Goal: Information Seeking & Learning: Check status

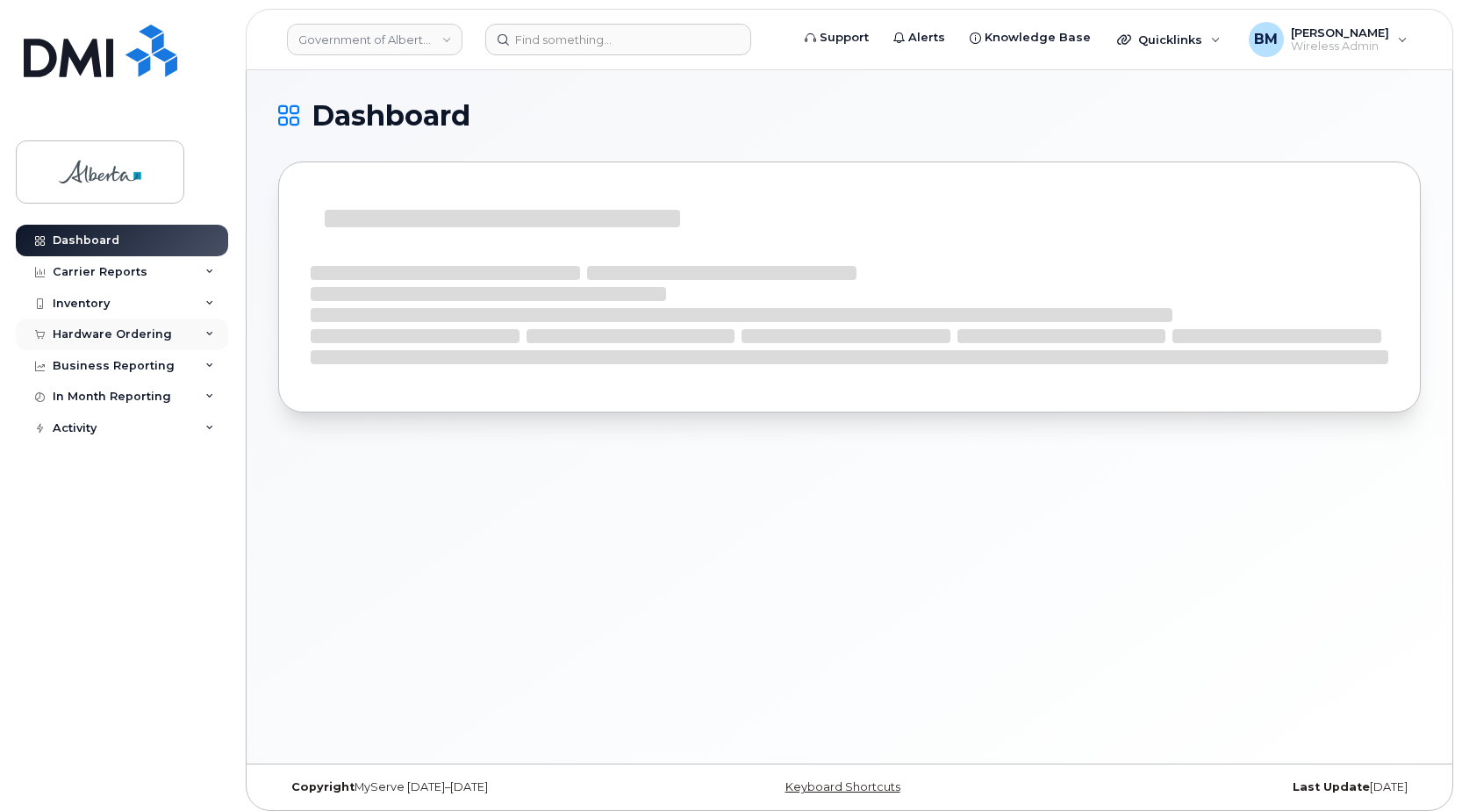
click at [139, 338] on div "Hardware Ordering" at bounding box center [112, 334] width 119 height 14
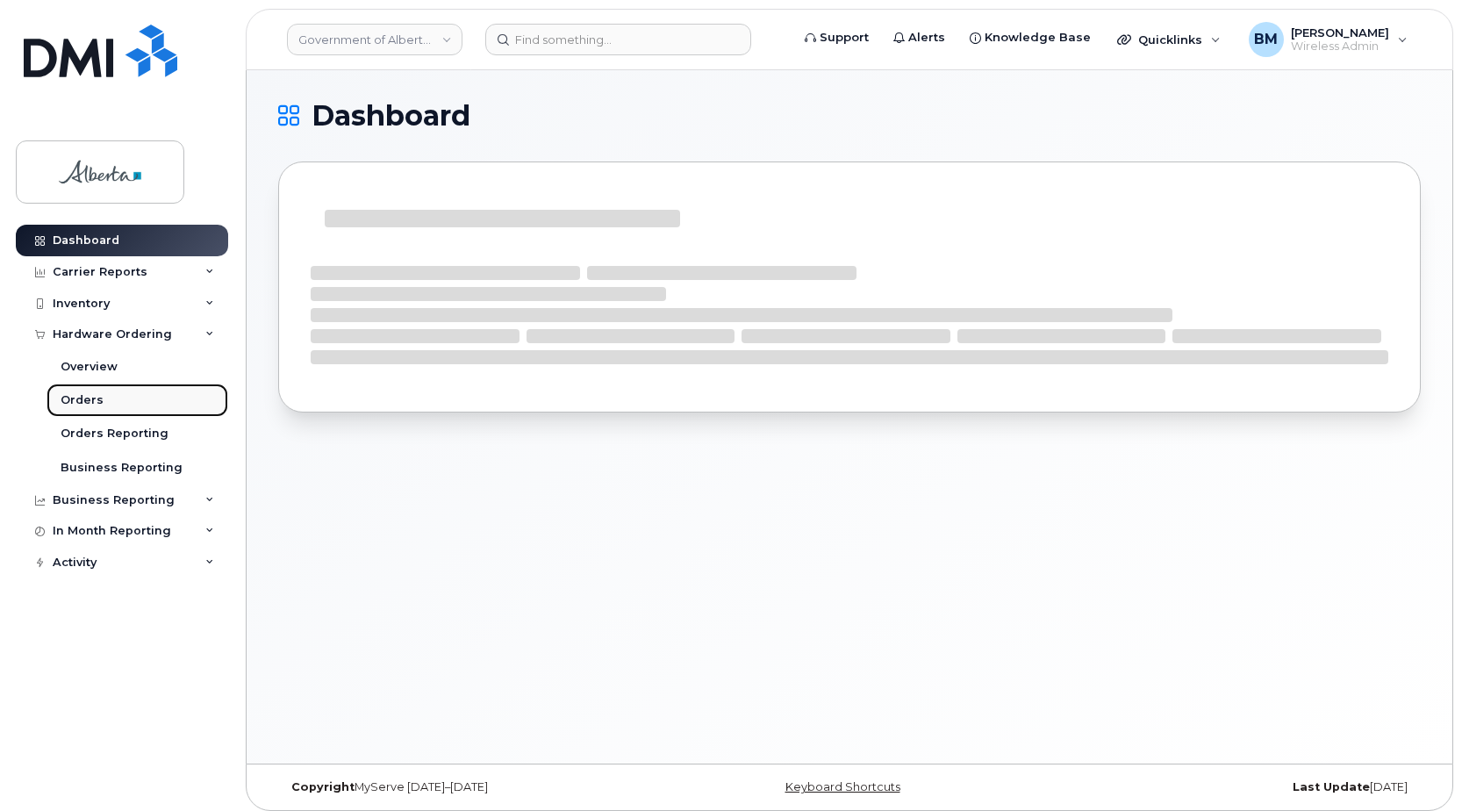
click at [78, 399] on div "Orders" at bounding box center [82, 400] width 43 height 16
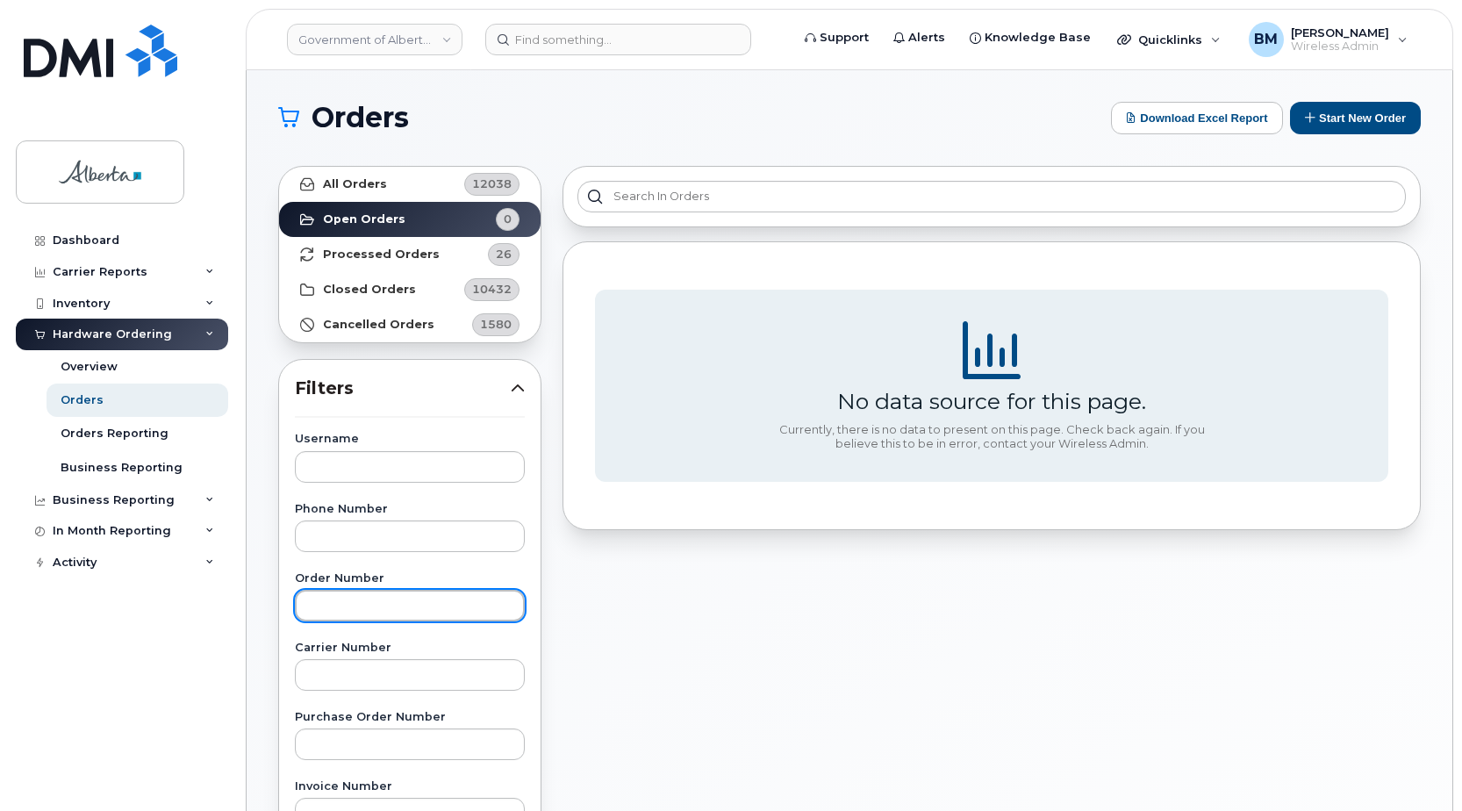
click at [352, 598] on input "text" at bounding box center [410, 606] width 230 height 32
paste input "277152"
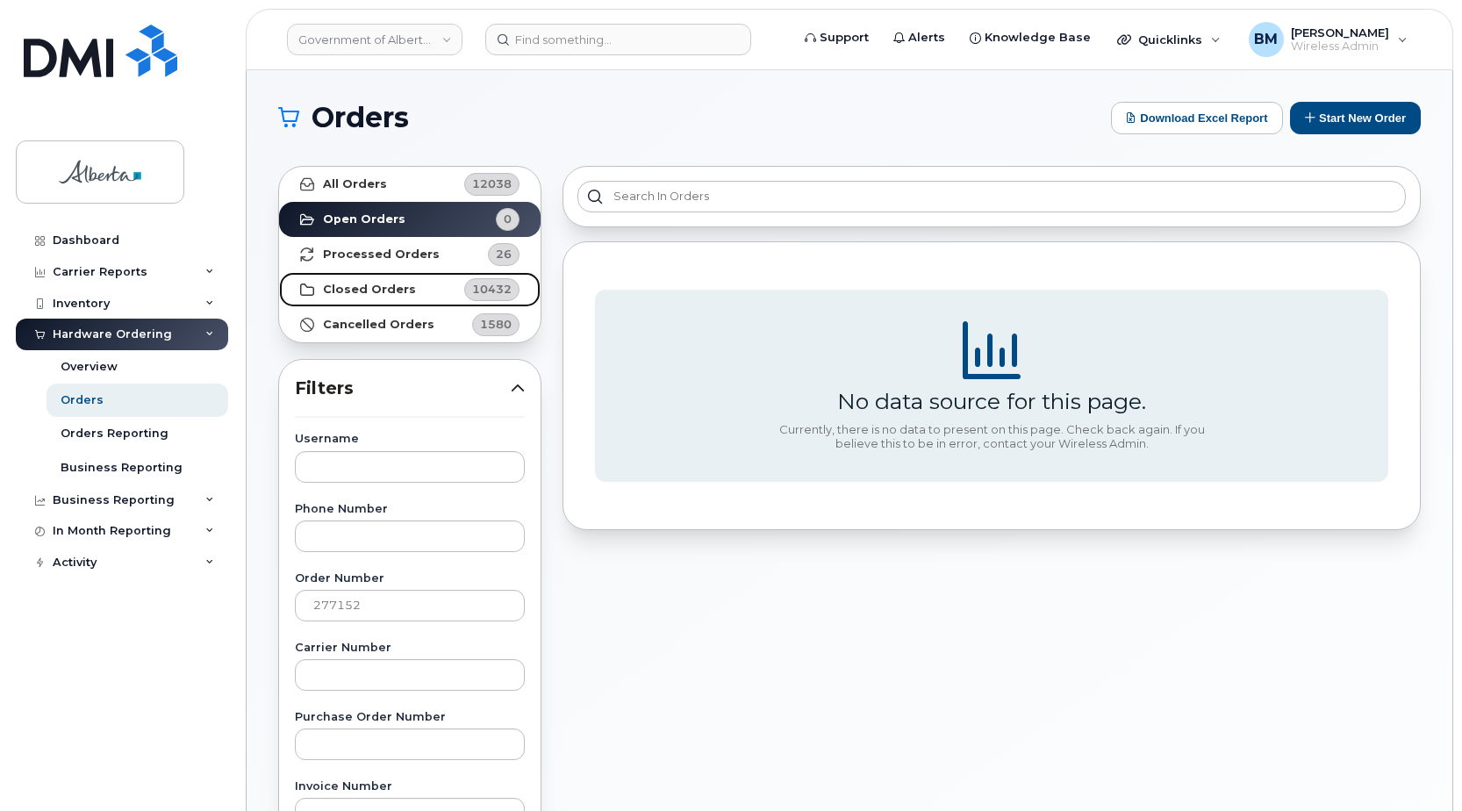
click at [357, 289] on strong "Closed Orders" at bounding box center [369, 290] width 93 height 14
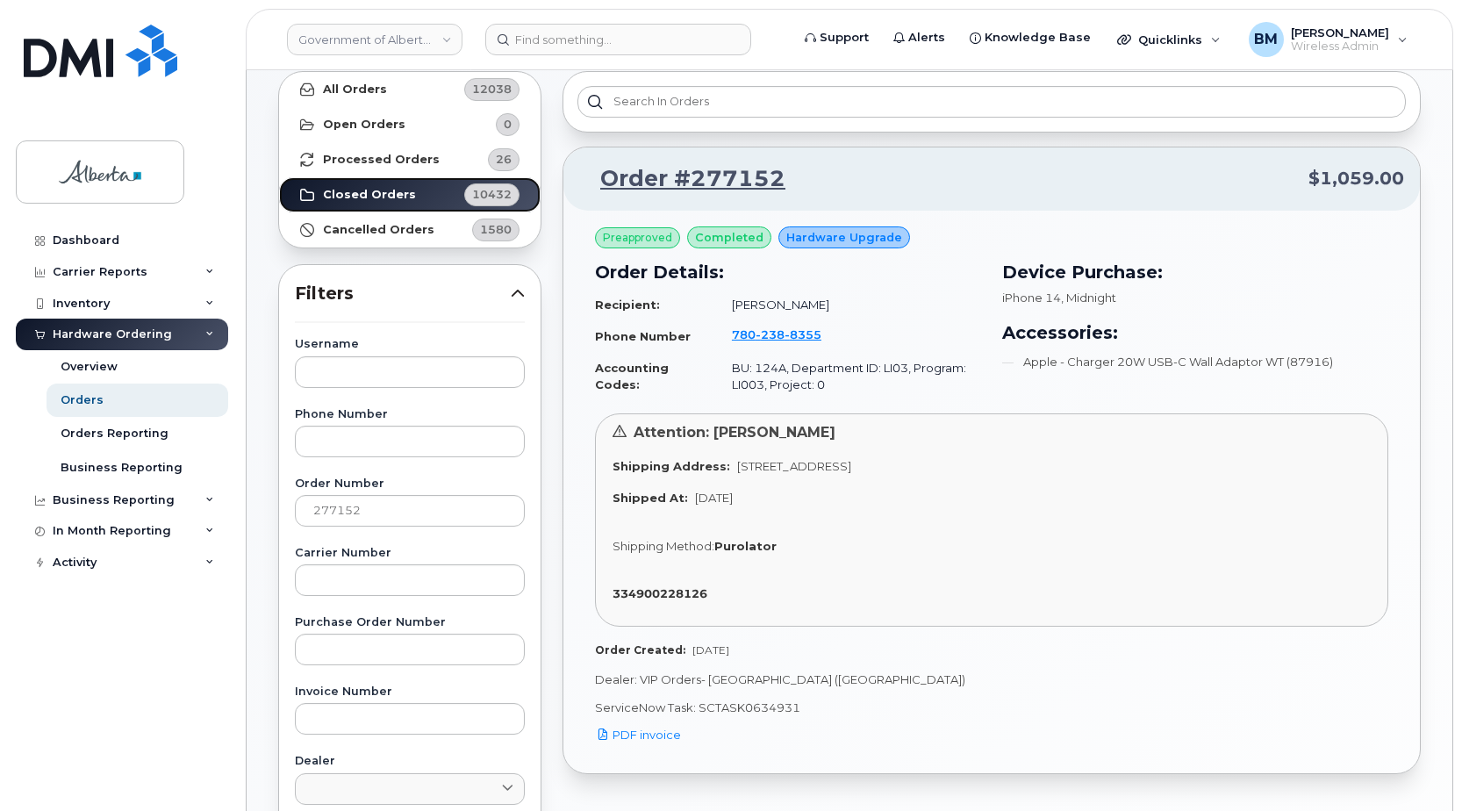
scroll to position [88, 0]
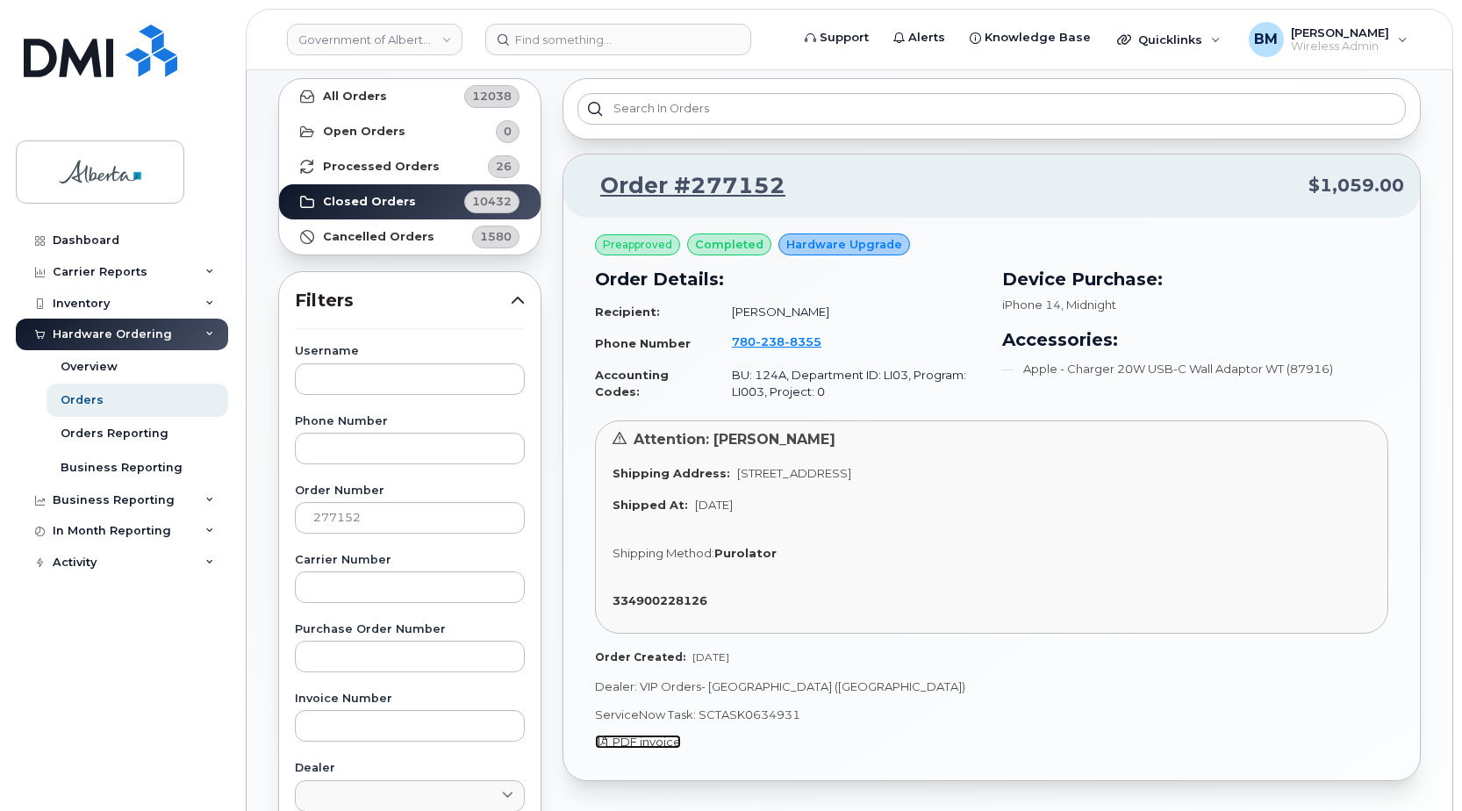
click at [631, 740] on span "PDF invoice" at bounding box center [647, 742] width 68 height 14
drag, startPoint x: 1407, startPoint y: 165, endPoint x: 1271, endPoint y: 315, distance: 202.6
click at [1271, 315] on div "Device Purchase: iPhone 14 , Midnight Accessories: Apple - Charger 20W USB-C Wa…" at bounding box center [1195, 321] width 386 height 111
click at [634, 742] on span "PDF invoice" at bounding box center [647, 742] width 68 height 14
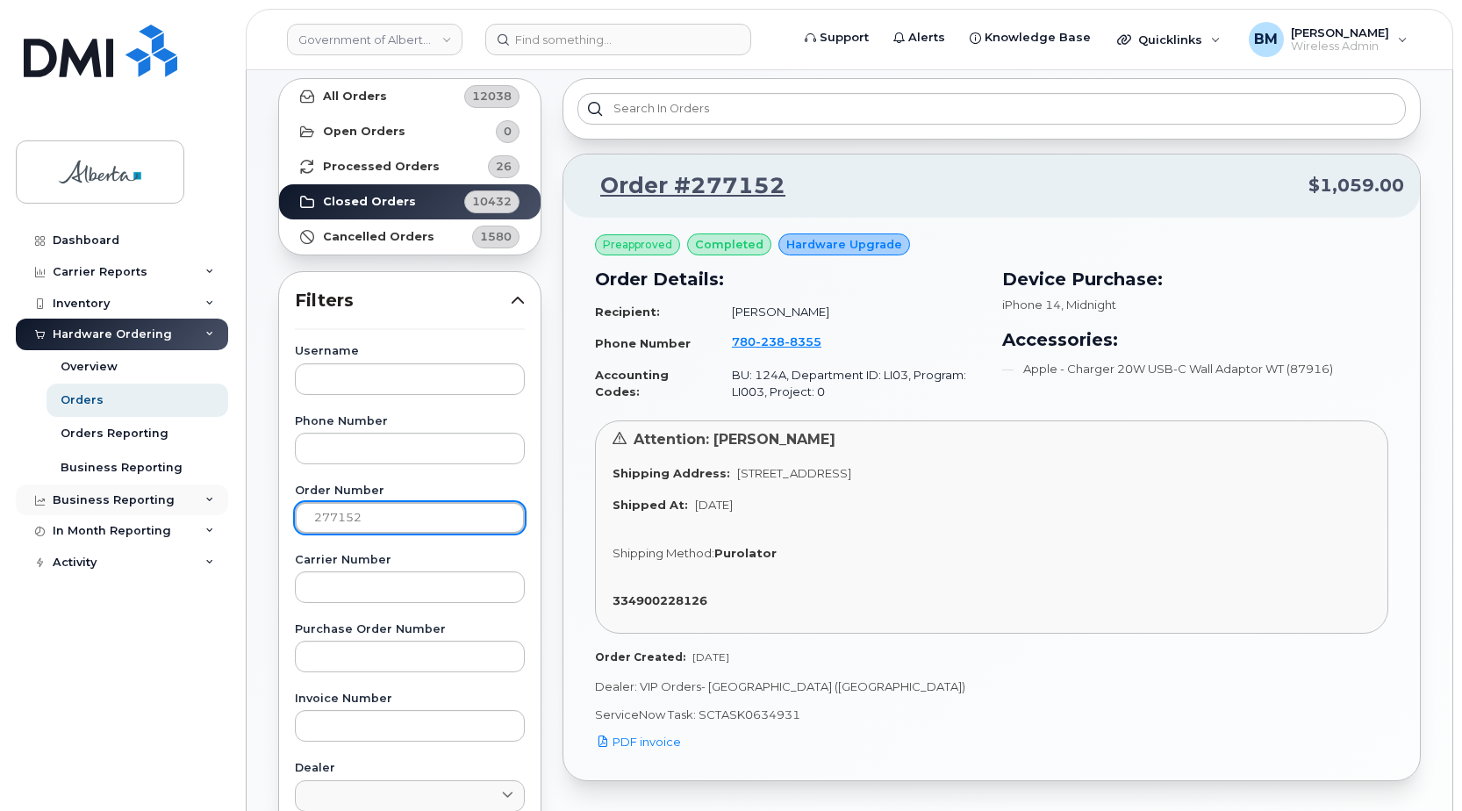
drag, startPoint x: 384, startPoint y: 515, endPoint x: 185, endPoint y: 494, distance: 199.5
click at [247, 494] on div "Government of Alberta (GOA) Support Alerts Knowledge Base Quicklinks Suspend / …" at bounding box center [850, 652] width 1206 height 1340
paste input "567"
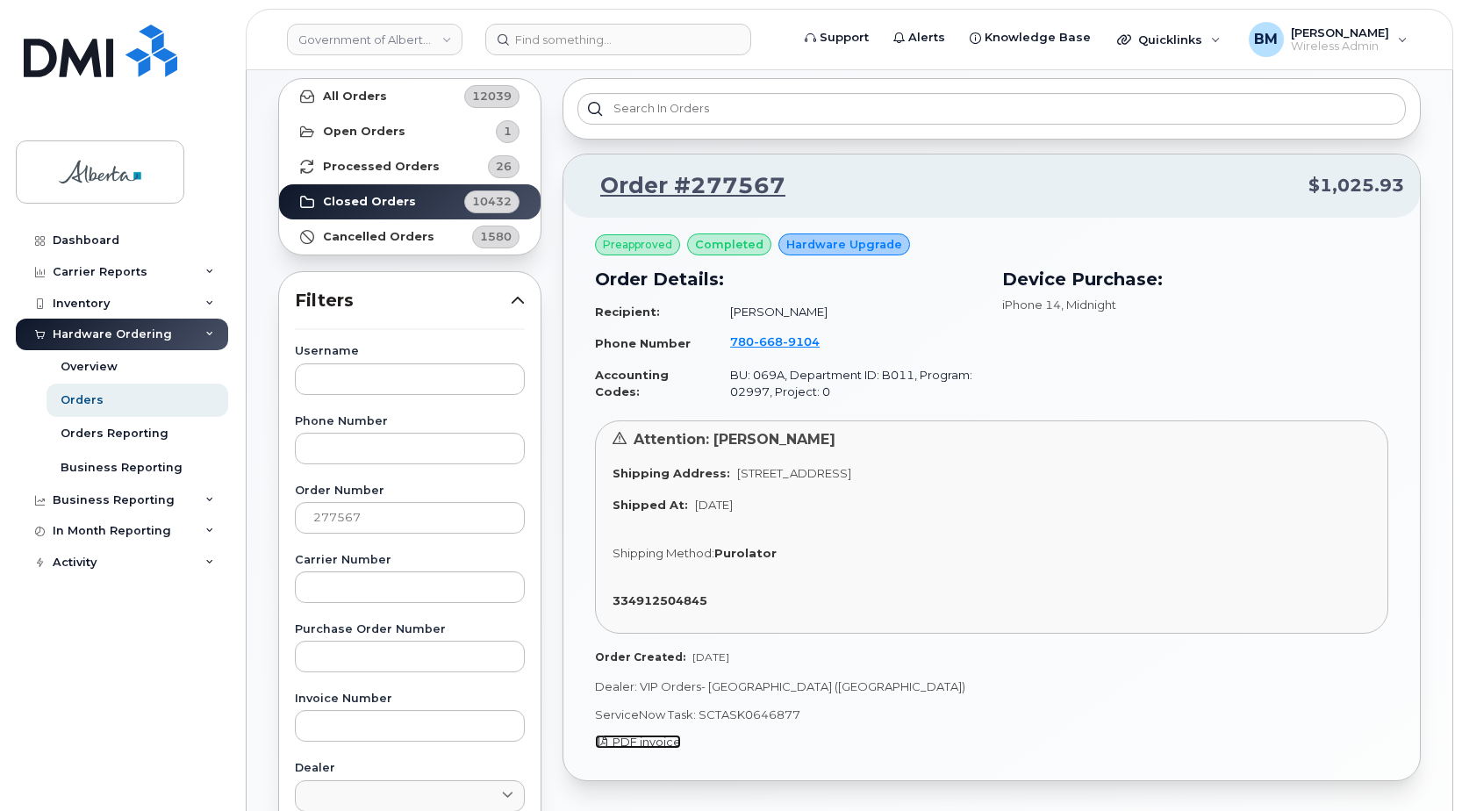
click at [655, 744] on span "PDF invoice" at bounding box center [647, 742] width 68 height 14
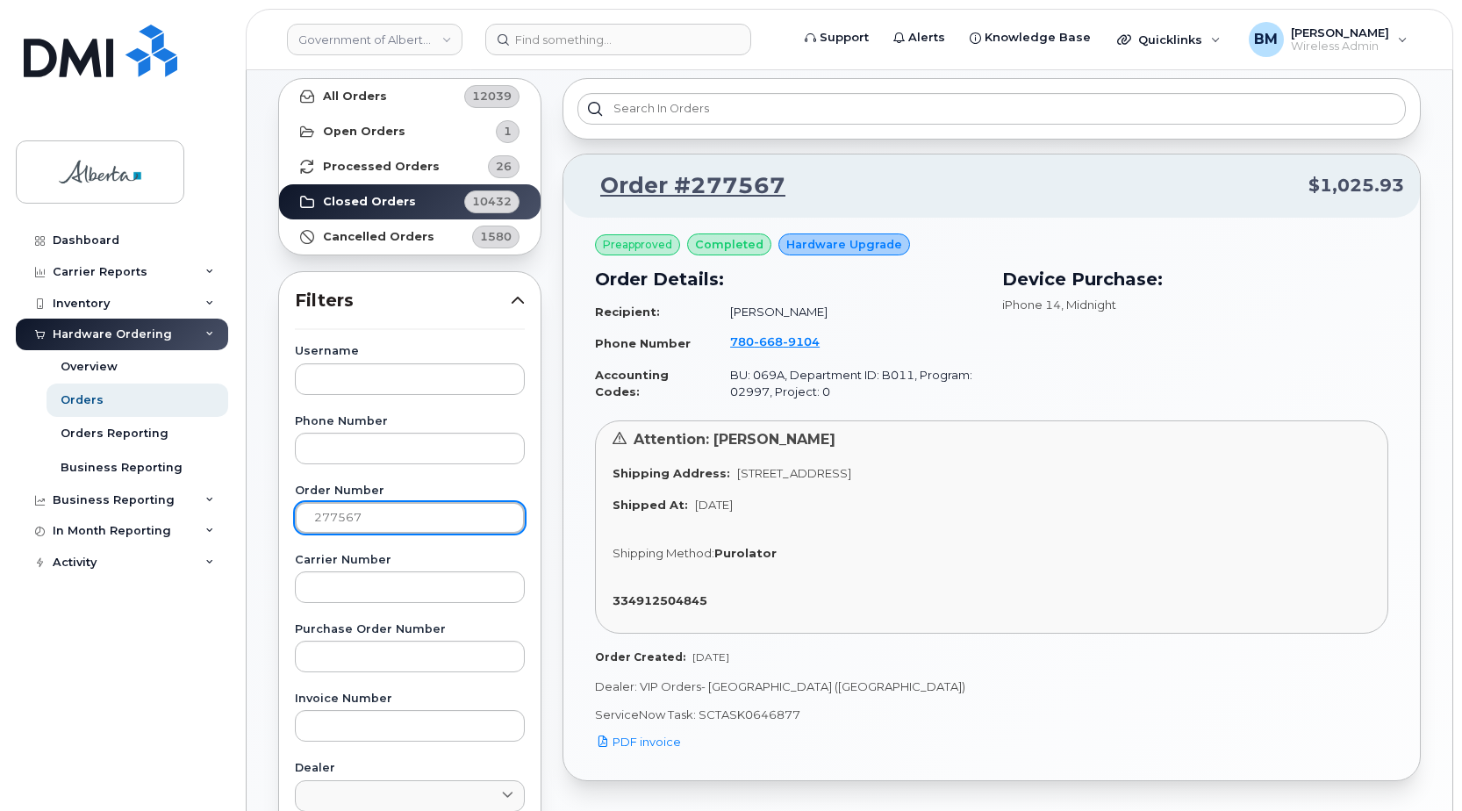
click at [330, 518] on input "277567" at bounding box center [410, 518] width 230 height 32
paste input "758"
type input "277758"
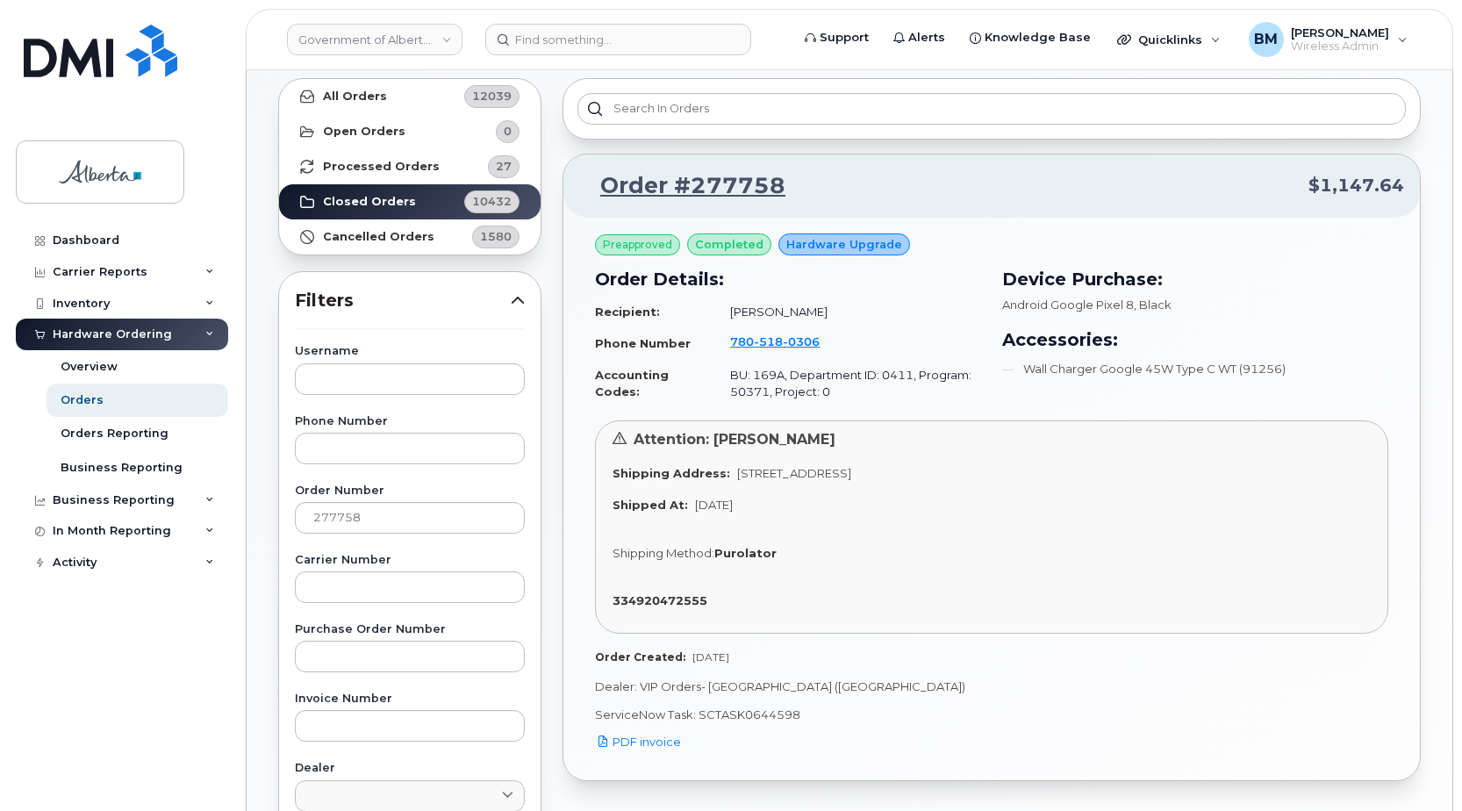
click at [728, 713] on p "ServiceNow Task: SCTASK0644598" at bounding box center [992, 715] width 794 height 17
copy p "SCTASK0644598"
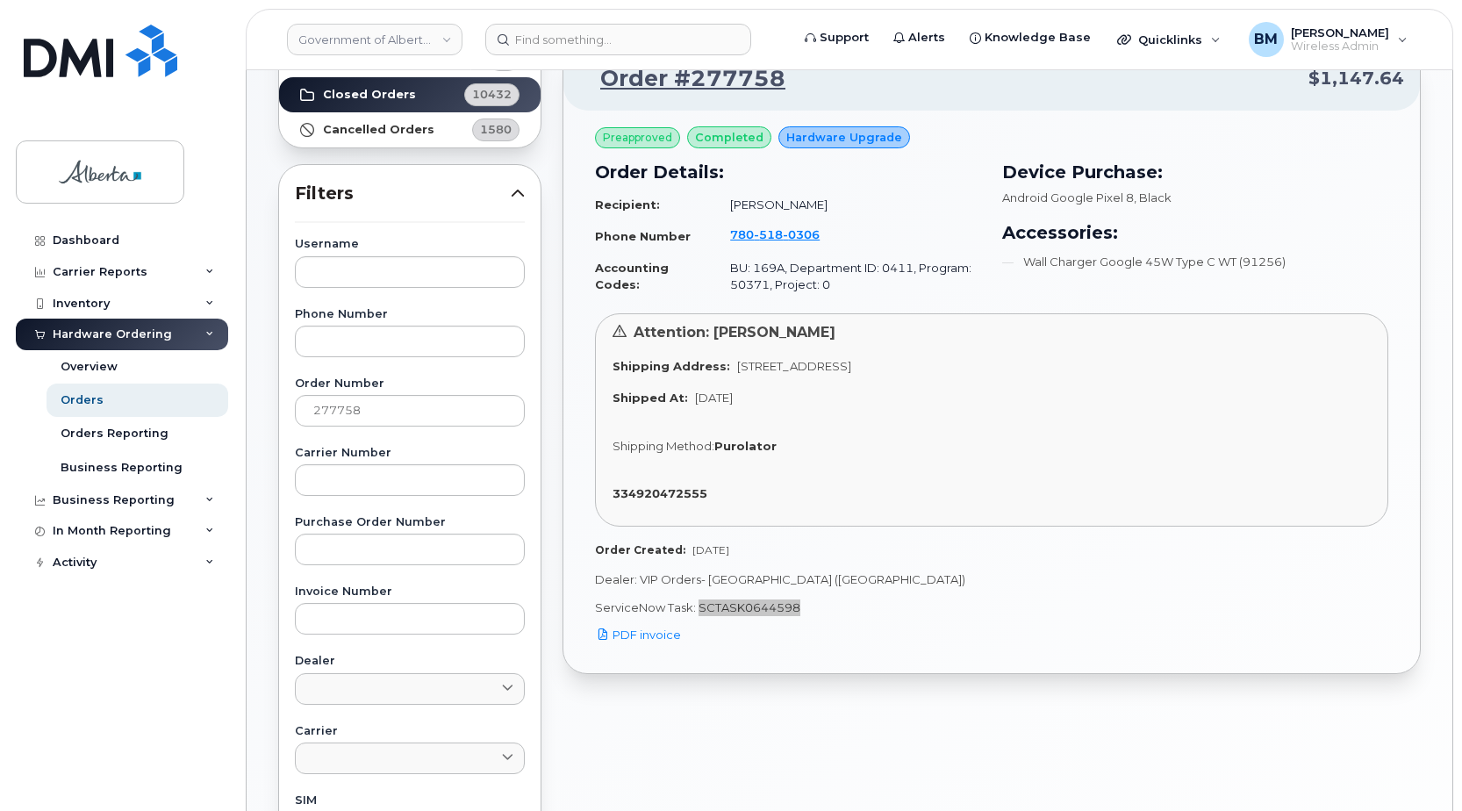
scroll to position [176, 0]
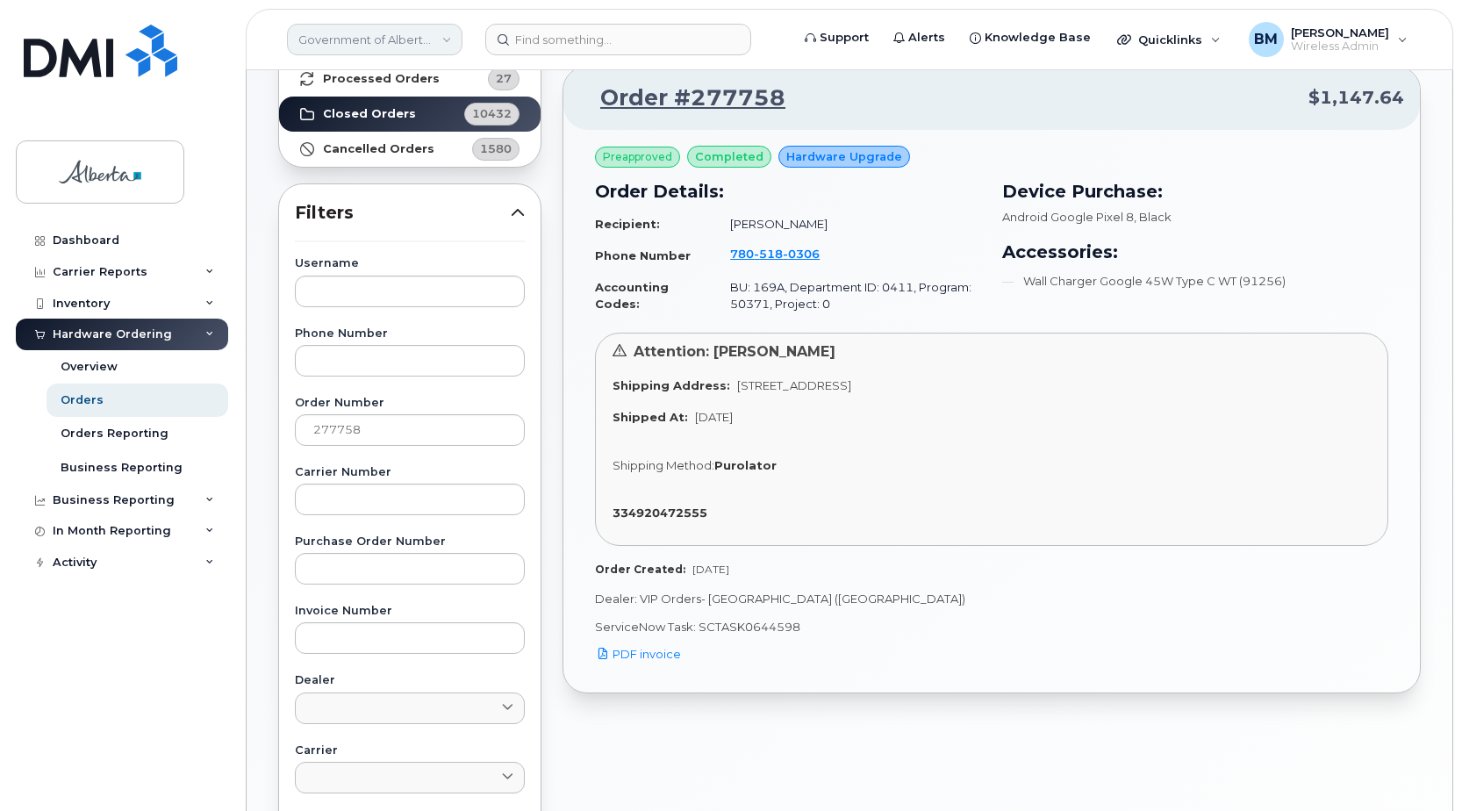
click at [398, 34] on link "Government of Alberta ([GEOGRAPHIC_DATA])" at bounding box center [375, 40] width 176 height 32
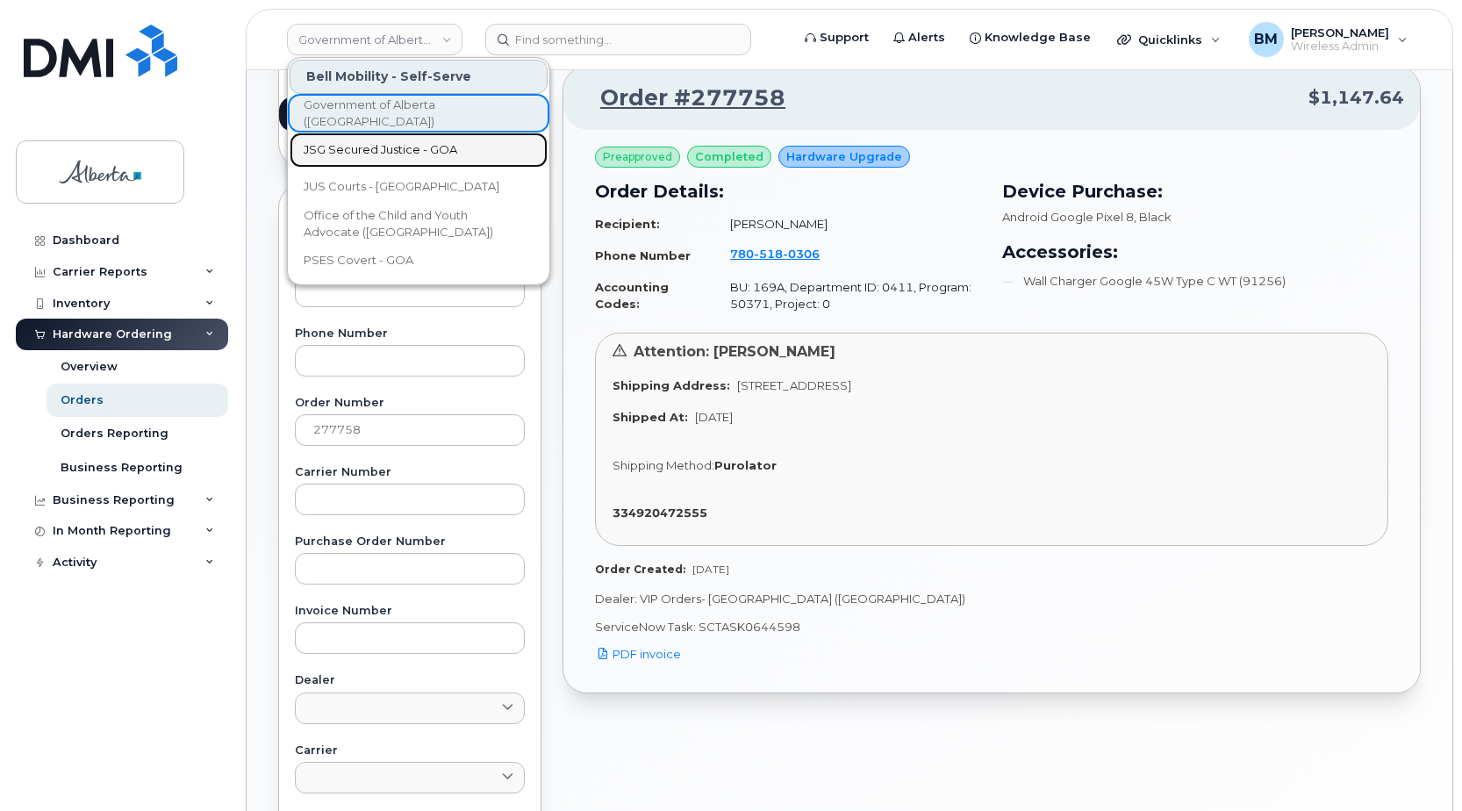
click at [406, 153] on span "JSG Secured Justice - GOA" at bounding box center [381, 150] width 154 height 18
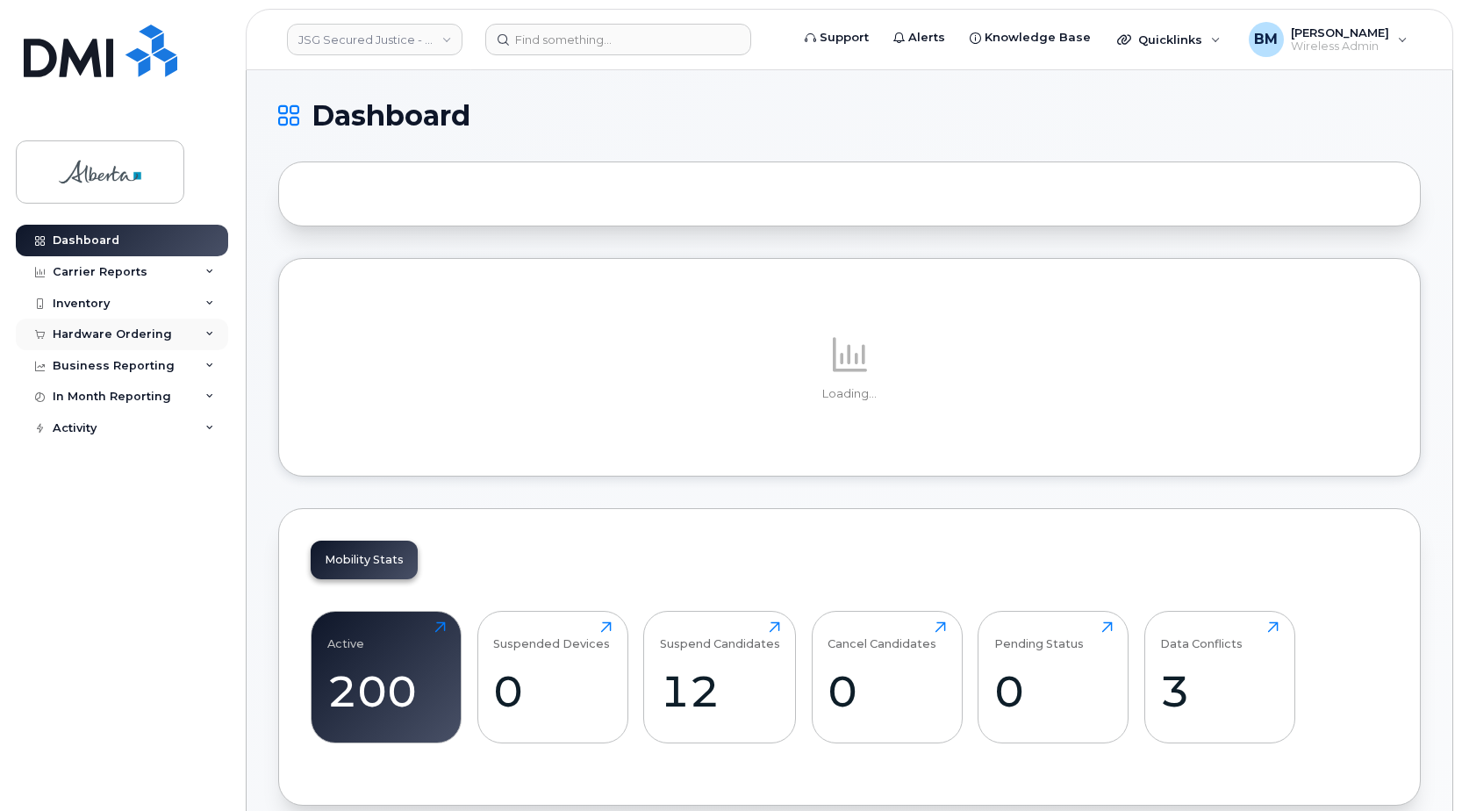
click at [131, 327] on div "Hardware Ordering" at bounding box center [122, 335] width 212 height 32
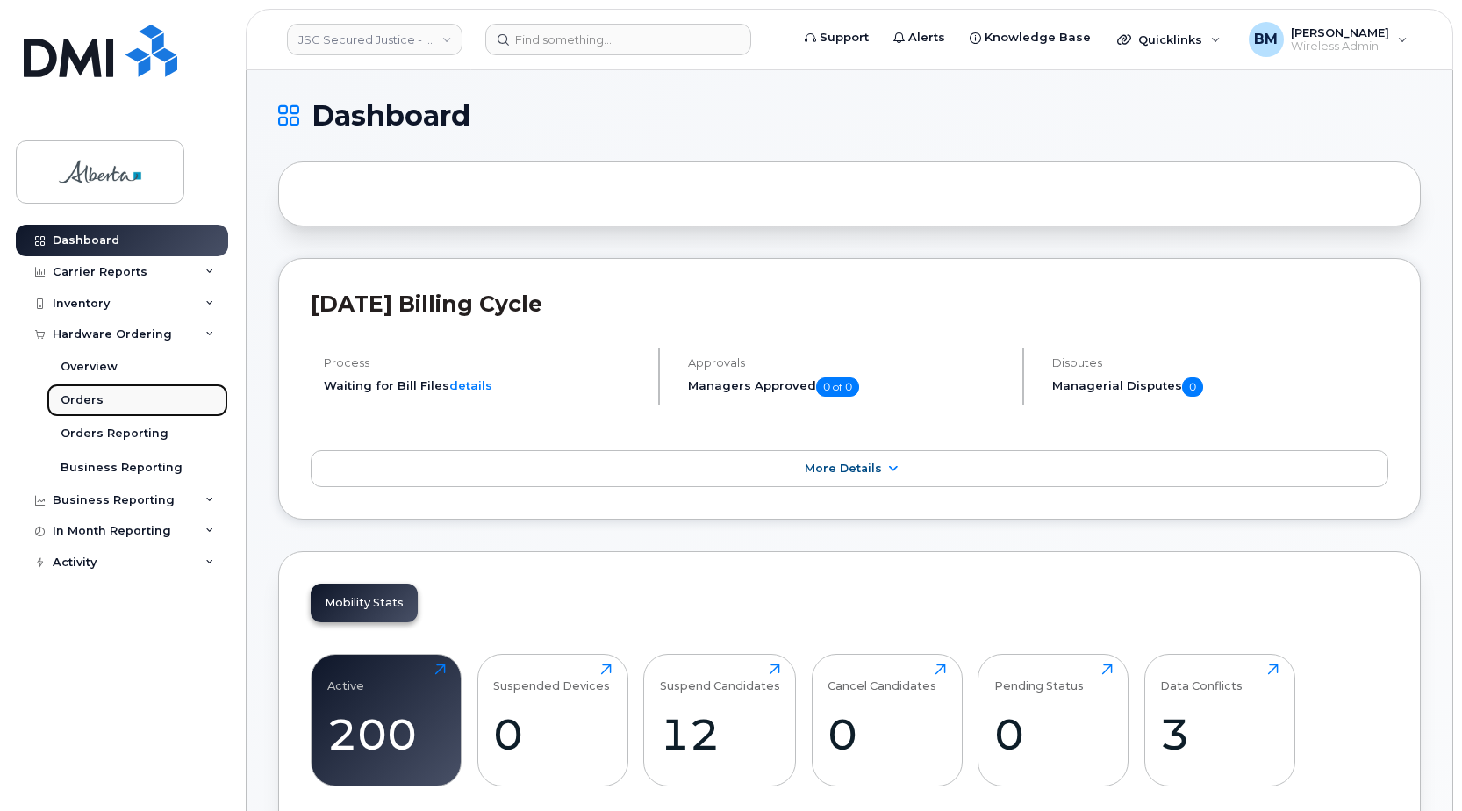
click at [83, 400] on div "Orders" at bounding box center [82, 400] width 43 height 16
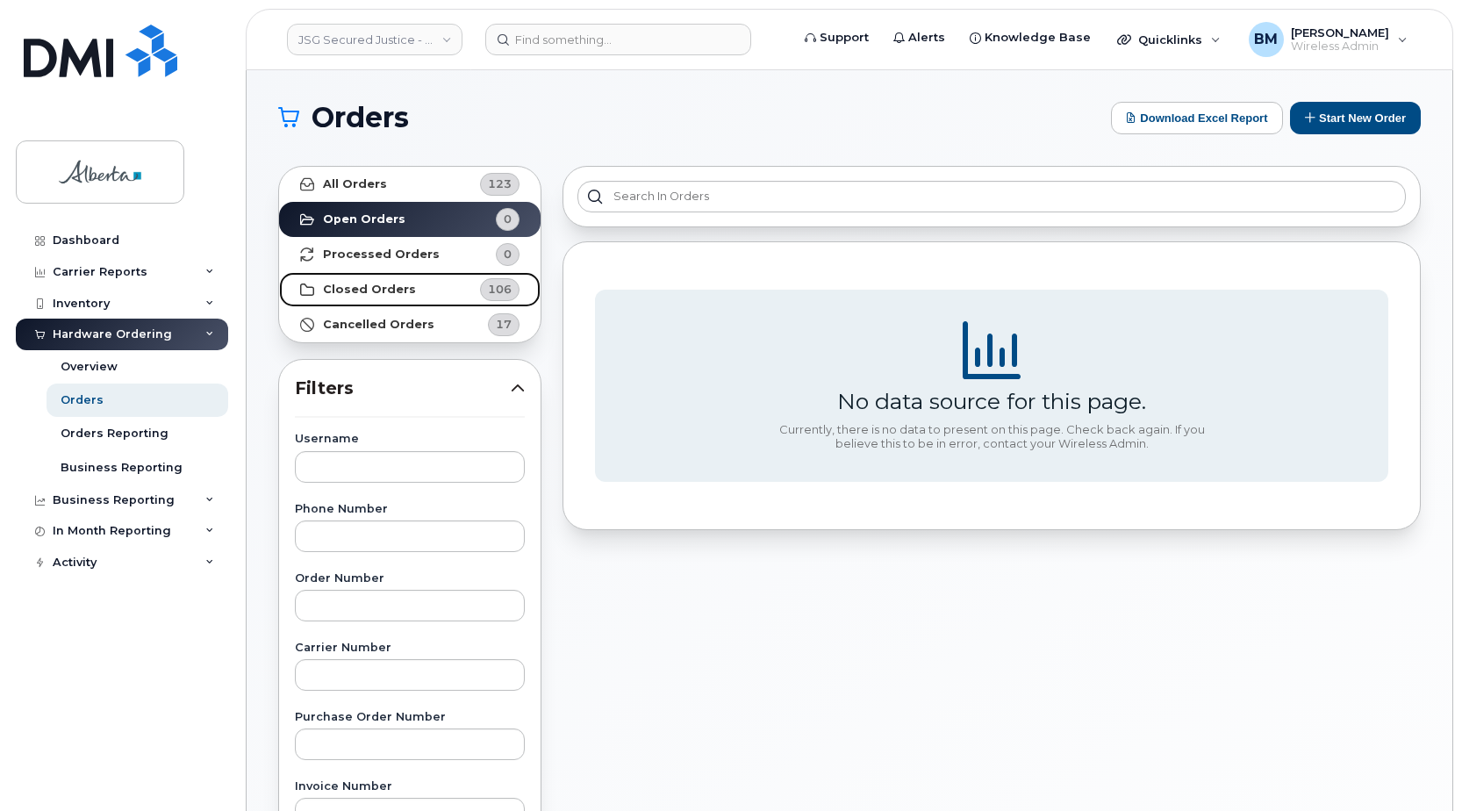
click at [361, 289] on strong "Closed Orders" at bounding box center [369, 290] width 93 height 14
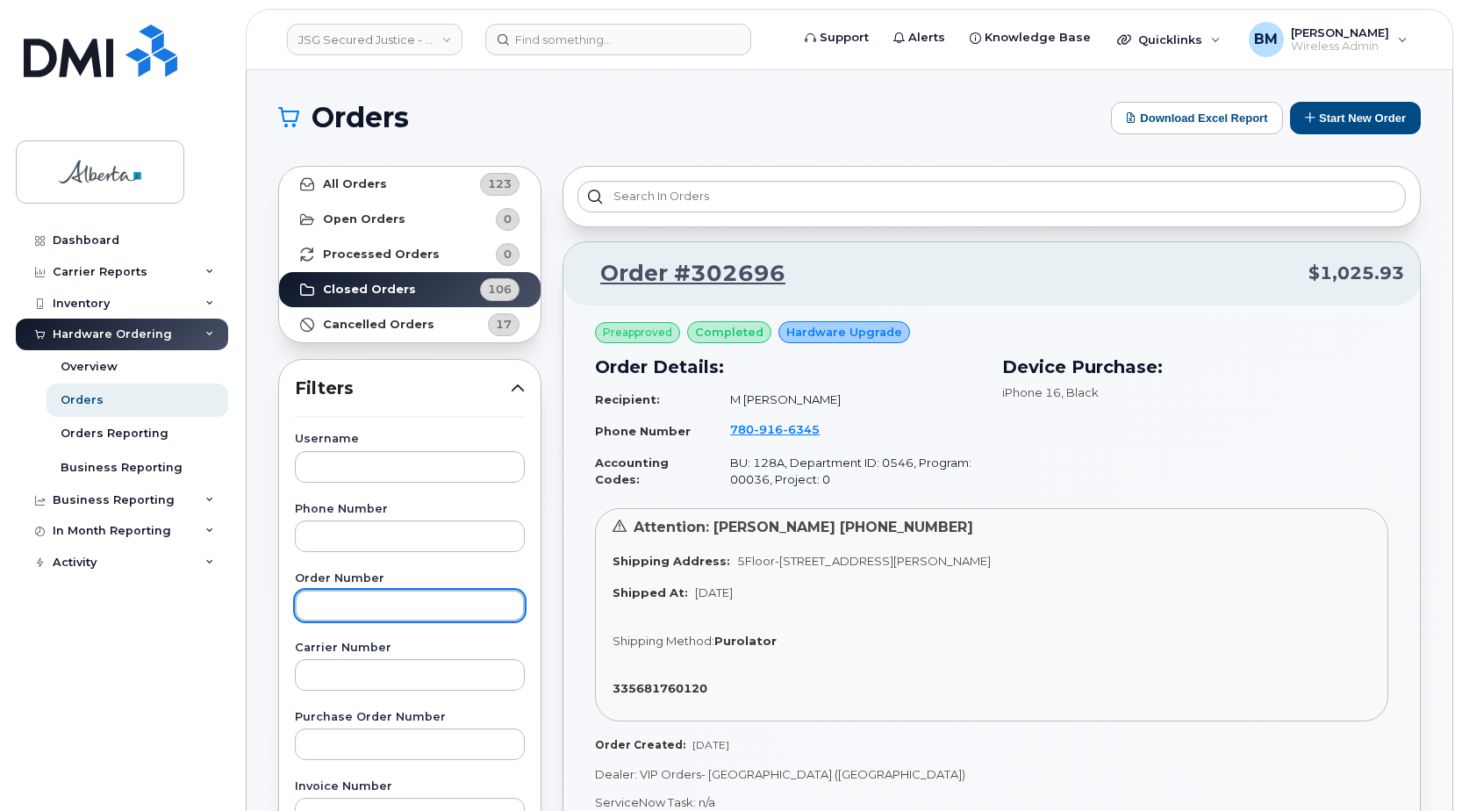
click at [369, 597] on input "text" at bounding box center [410, 606] width 230 height 32
paste input "287273"
type input "287273"
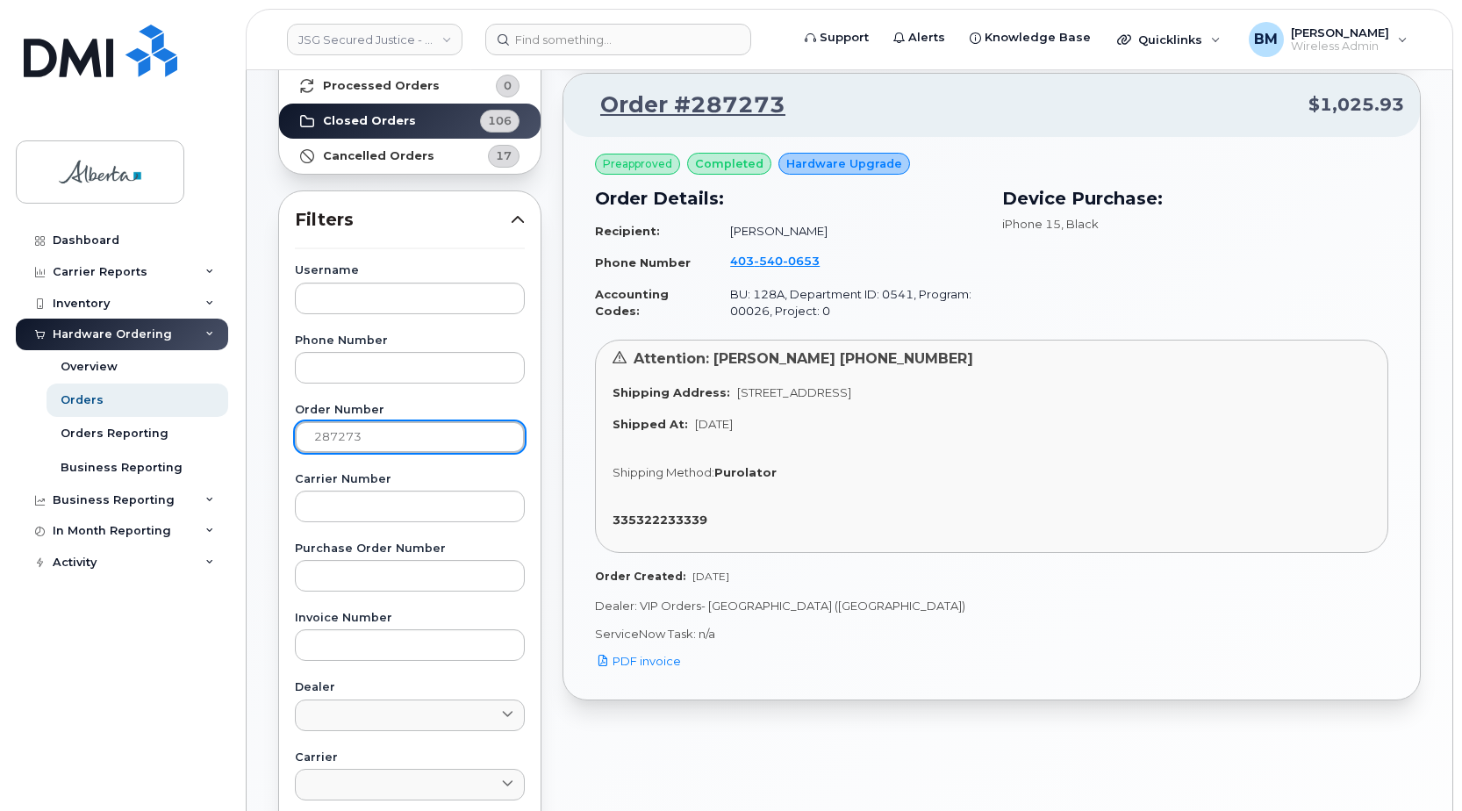
scroll to position [176, 0]
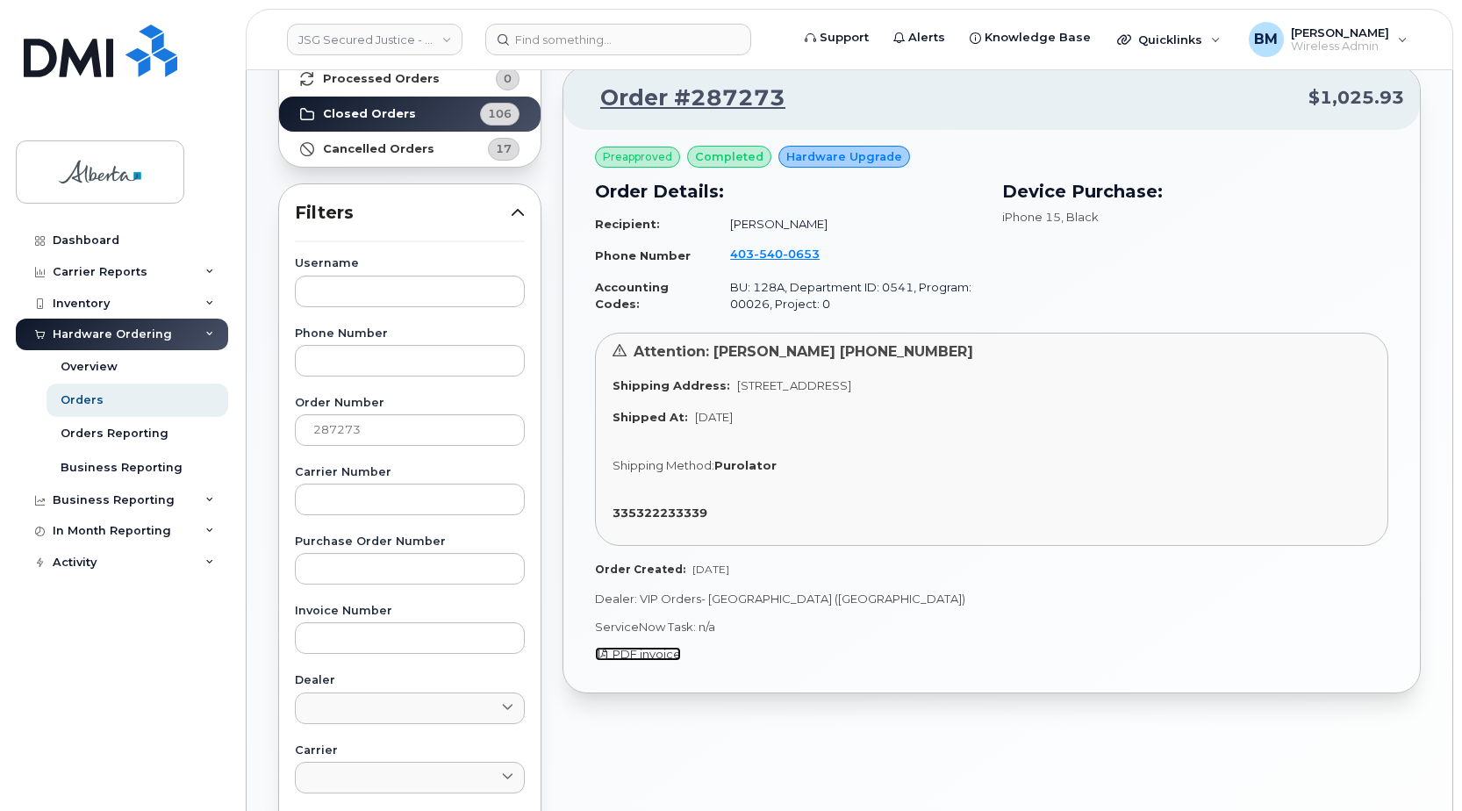
click at [655, 651] on span "PDF invoice" at bounding box center [647, 654] width 68 height 14
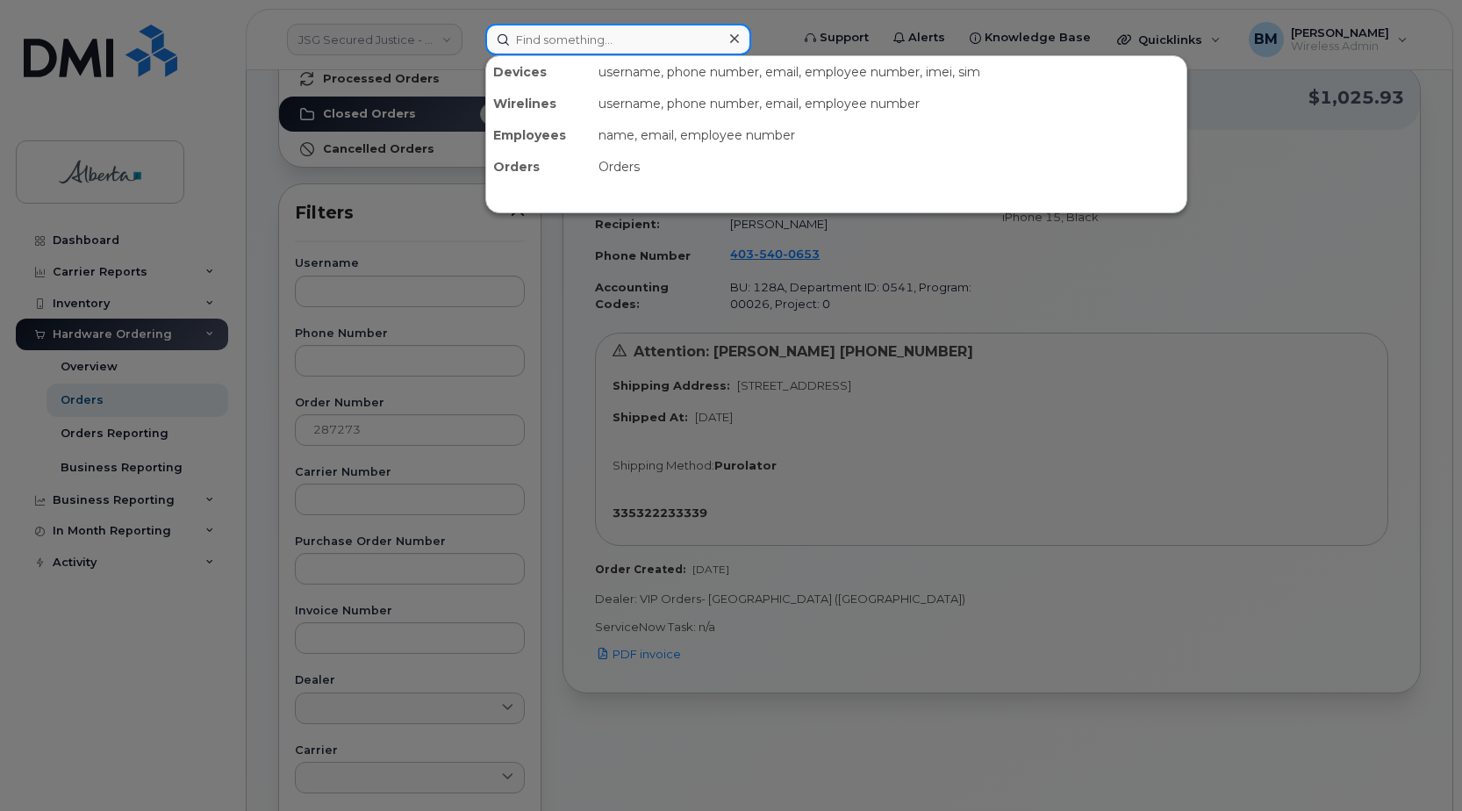
click at [573, 44] on input at bounding box center [618, 40] width 266 height 32
paste input "14035800154"
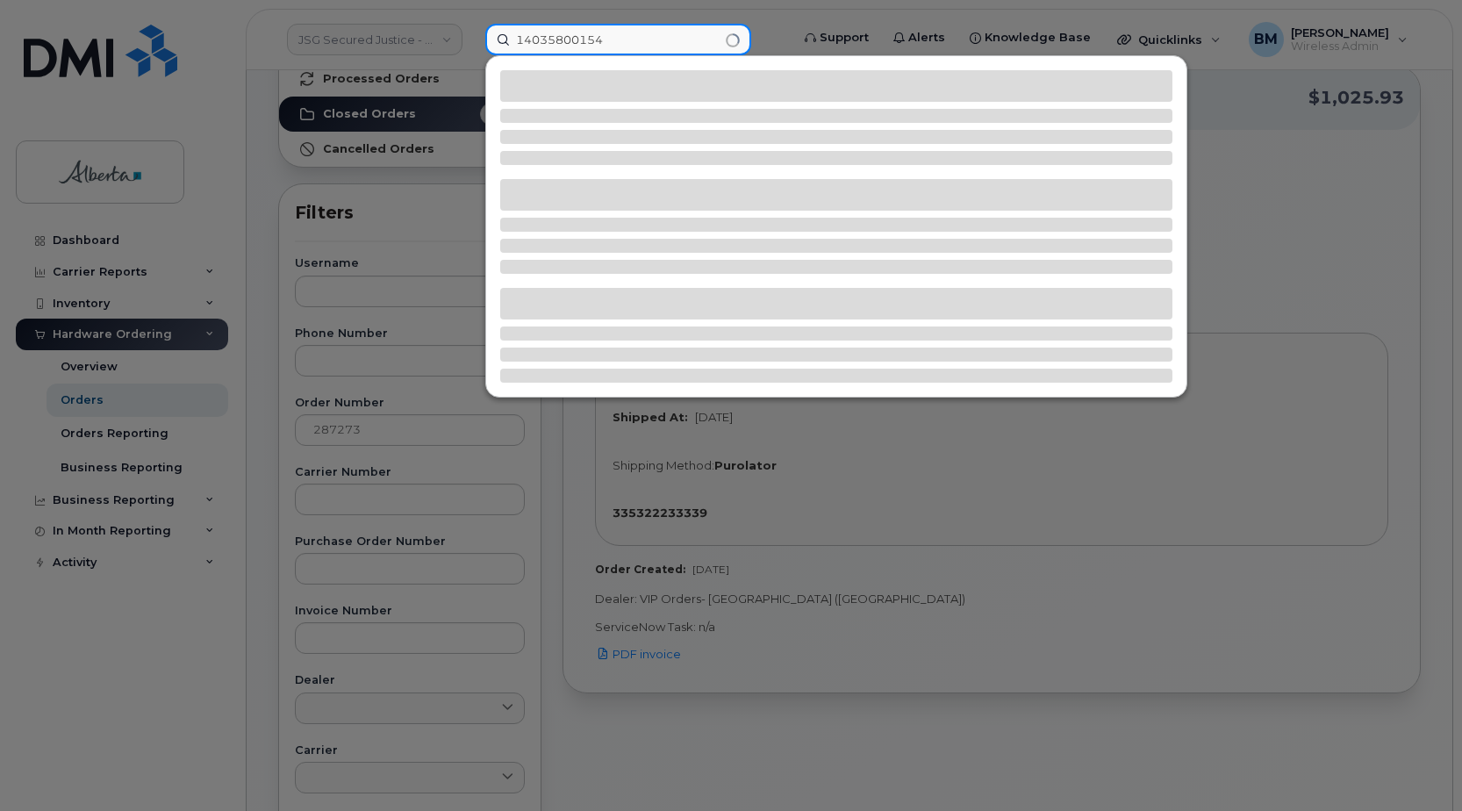
click at [526, 40] on input "14035800154" at bounding box center [618, 40] width 266 height 32
type input "4035800154"
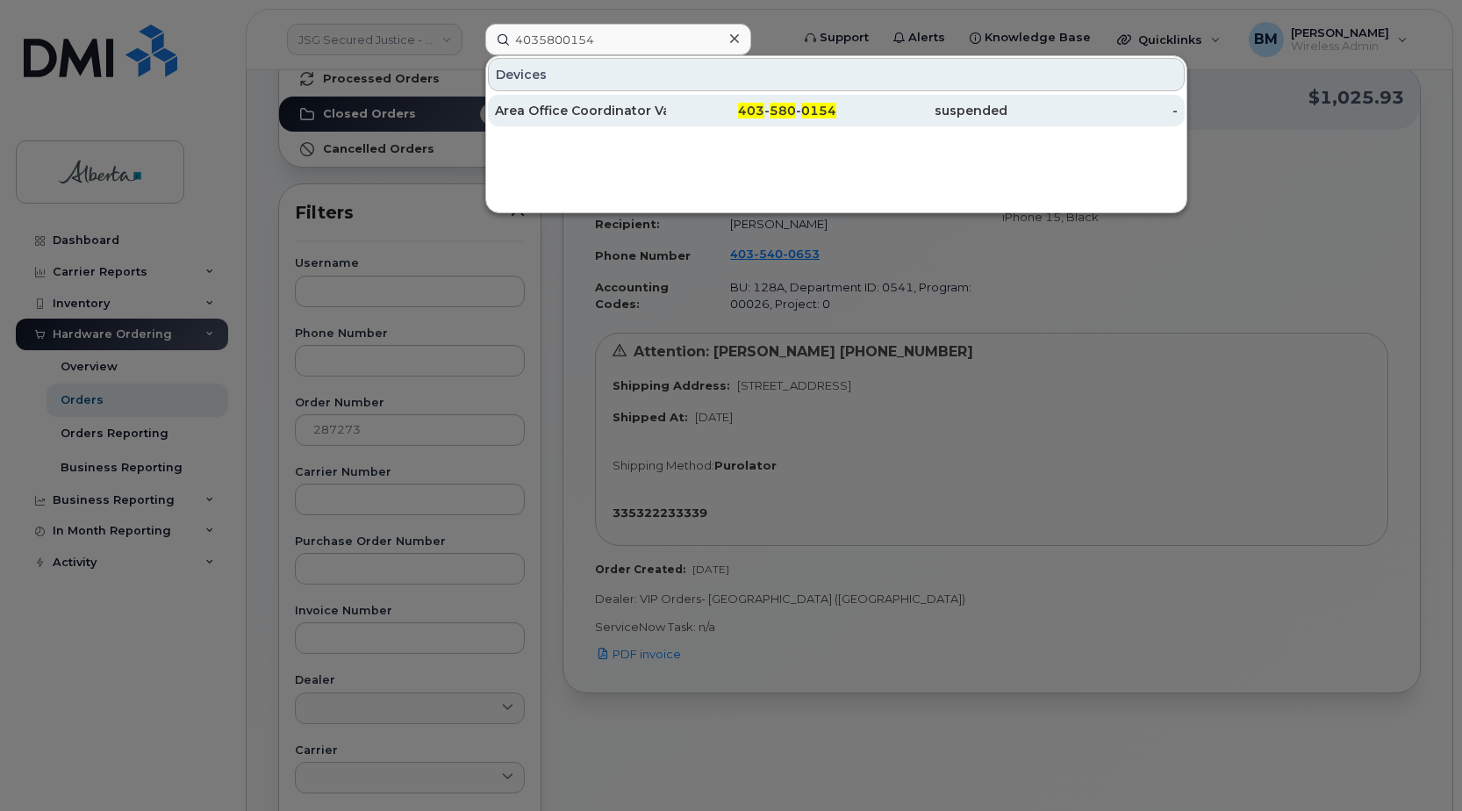
click at [585, 111] on div "Area Office Coordinator Vacant" at bounding box center [580, 111] width 171 height 18
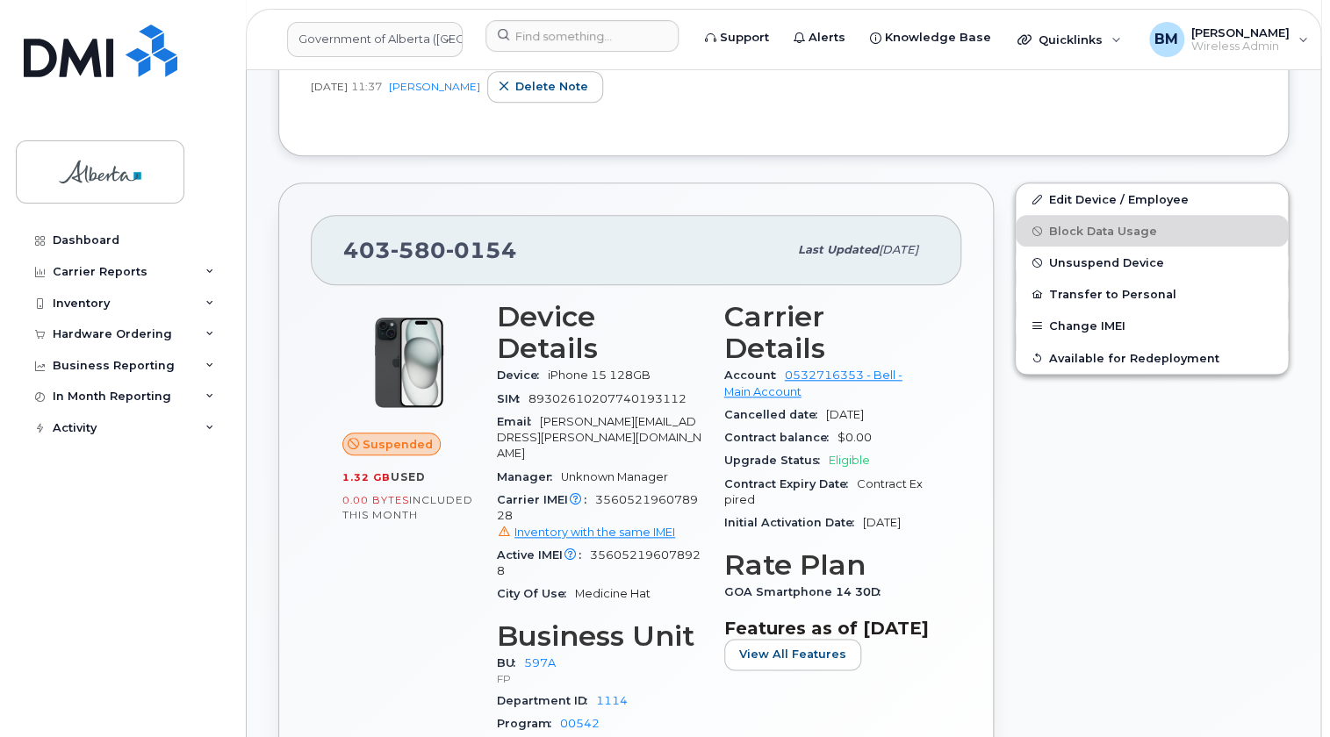
scroll to position [558, 0]
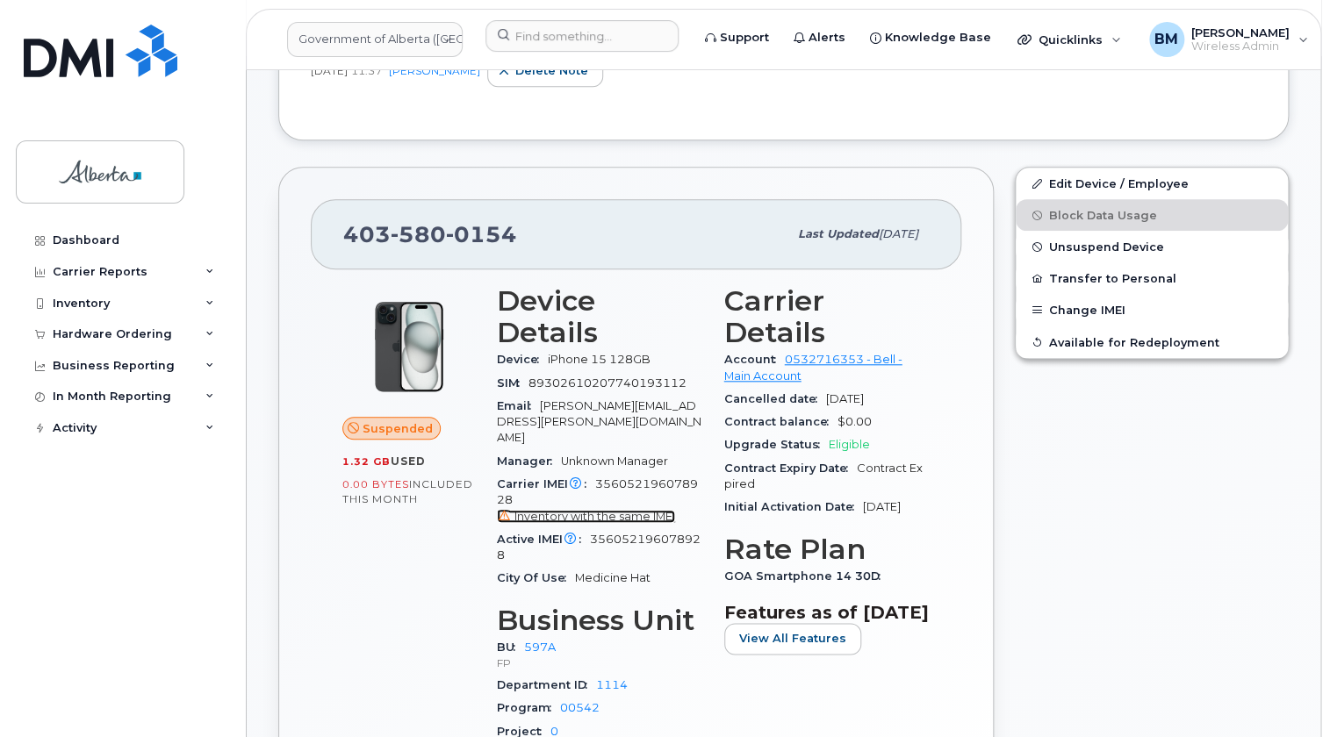
click at [619, 510] on span "Inventory with the same IMEI" at bounding box center [594, 516] width 161 height 13
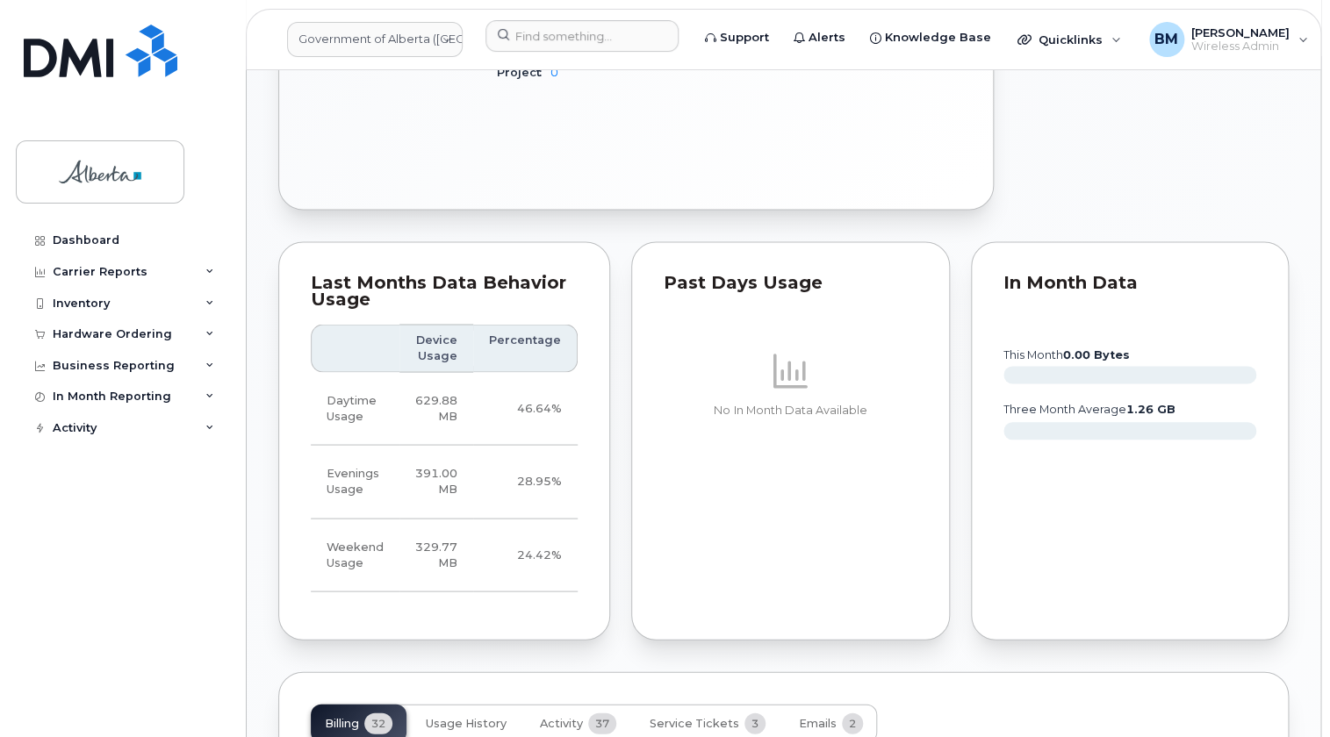
scroll to position [1276, 0]
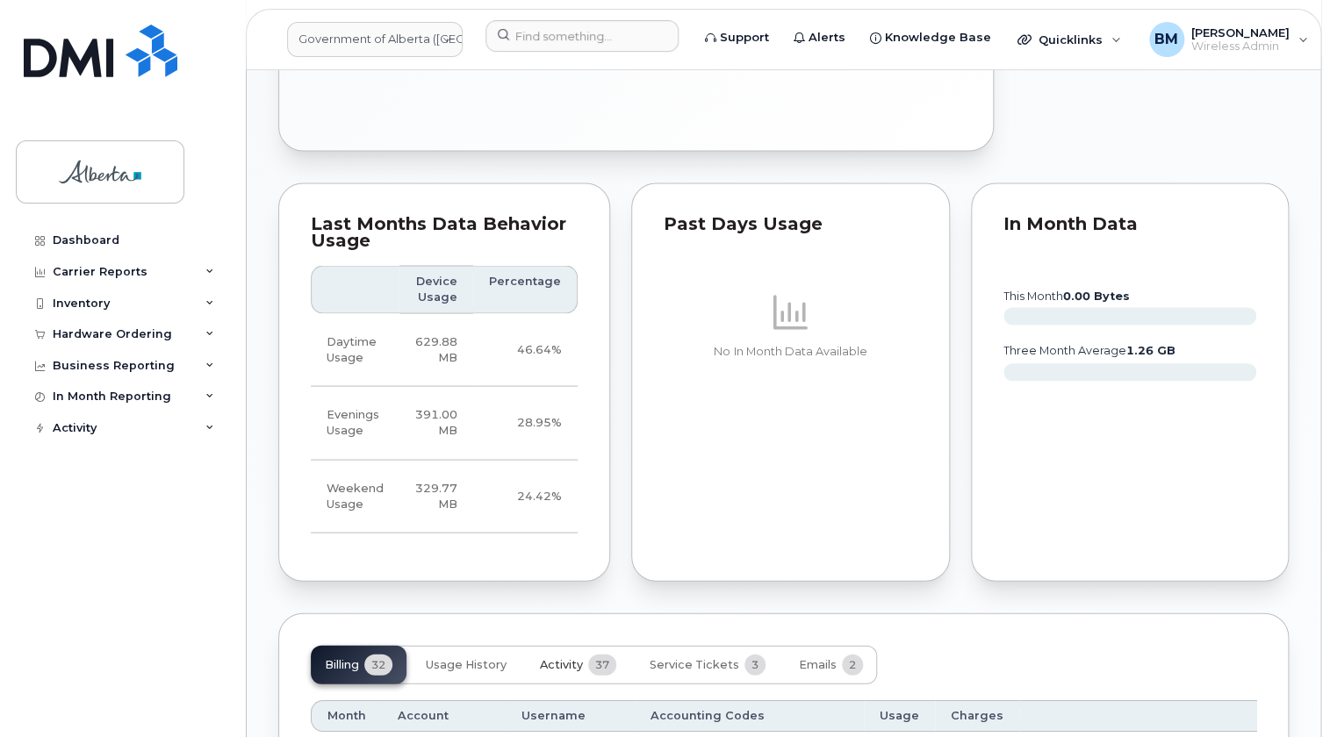
click at [562, 657] on span "Activity" at bounding box center [561, 664] width 43 height 14
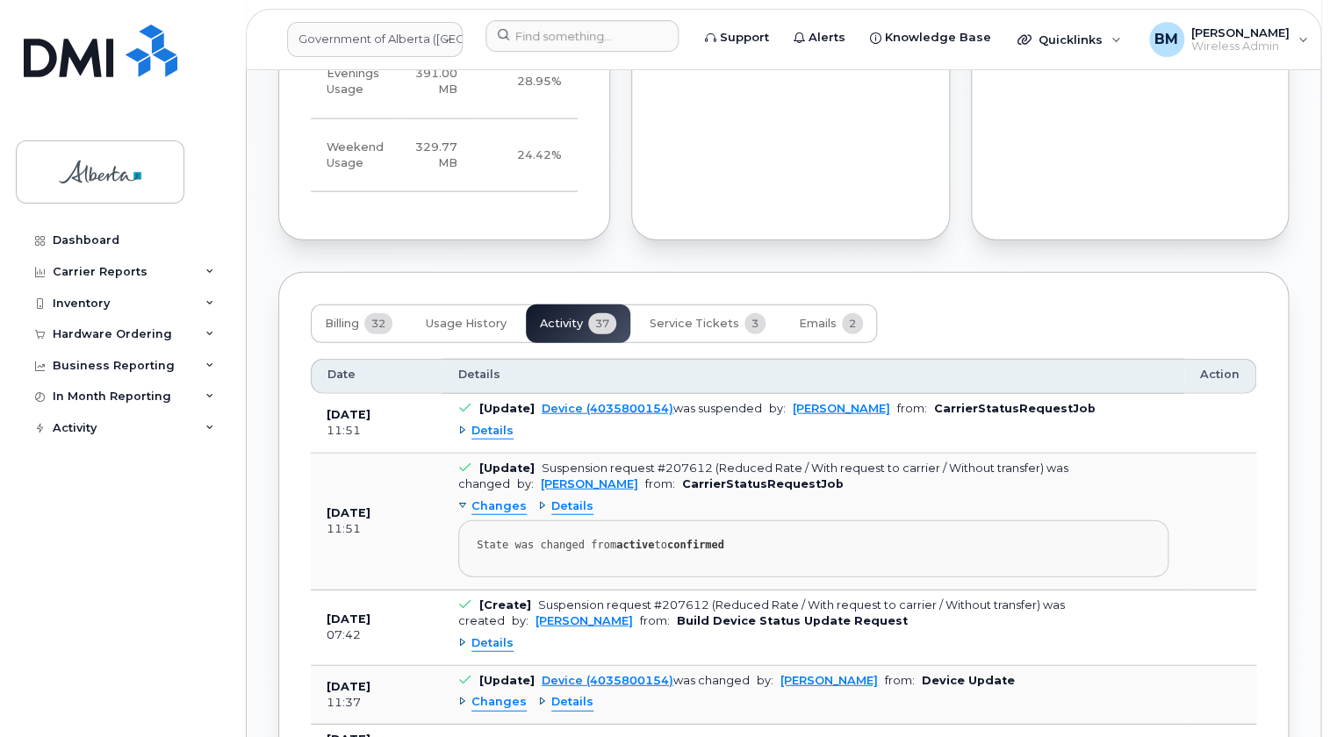
scroll to position [1735, 0]
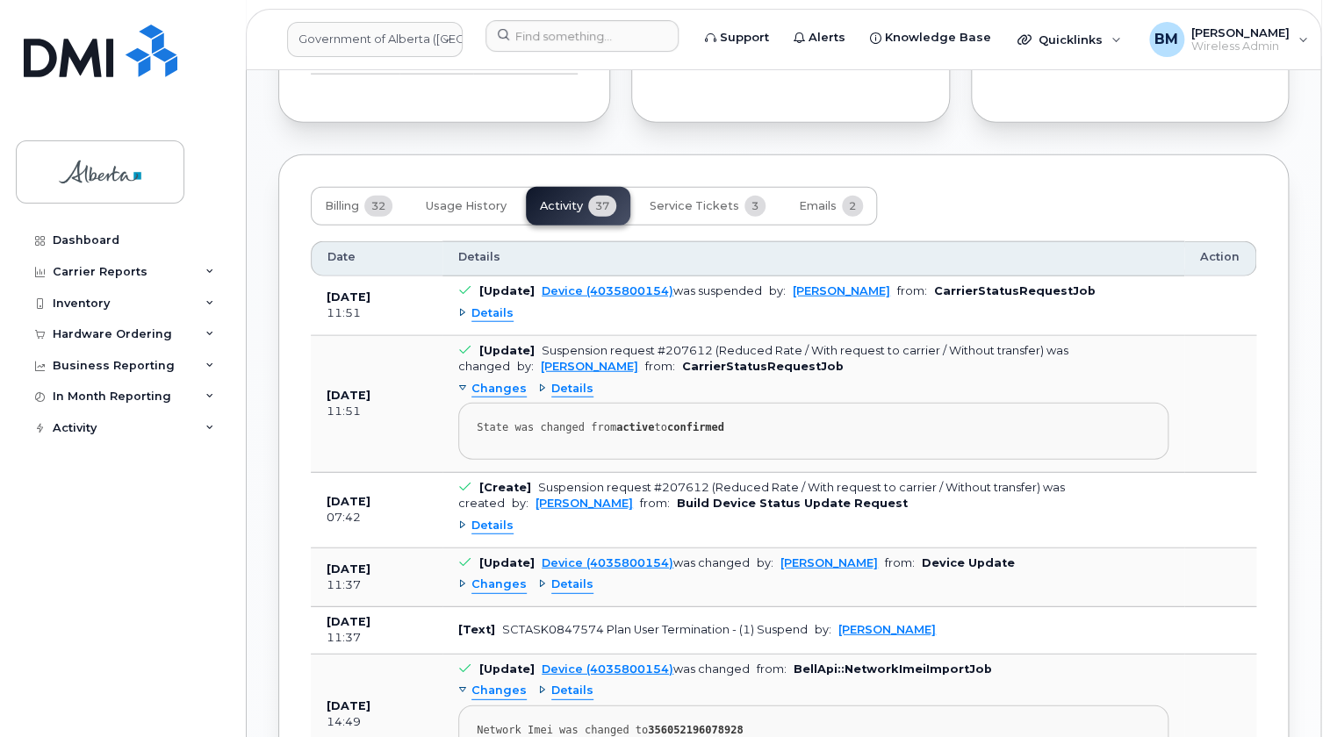
click at [485, 518] on span "Details" at bounding box center [492, 526] width 42 height 17
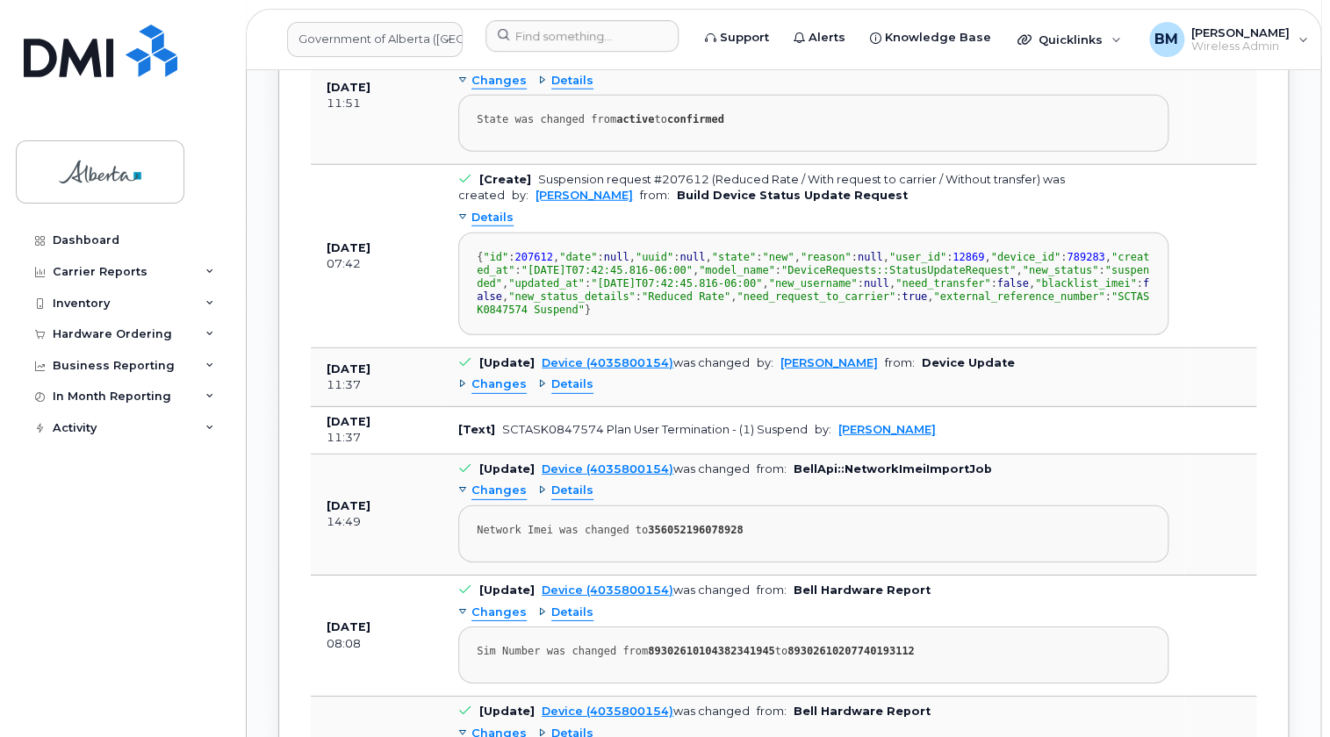
scroll to position [2054, 0]
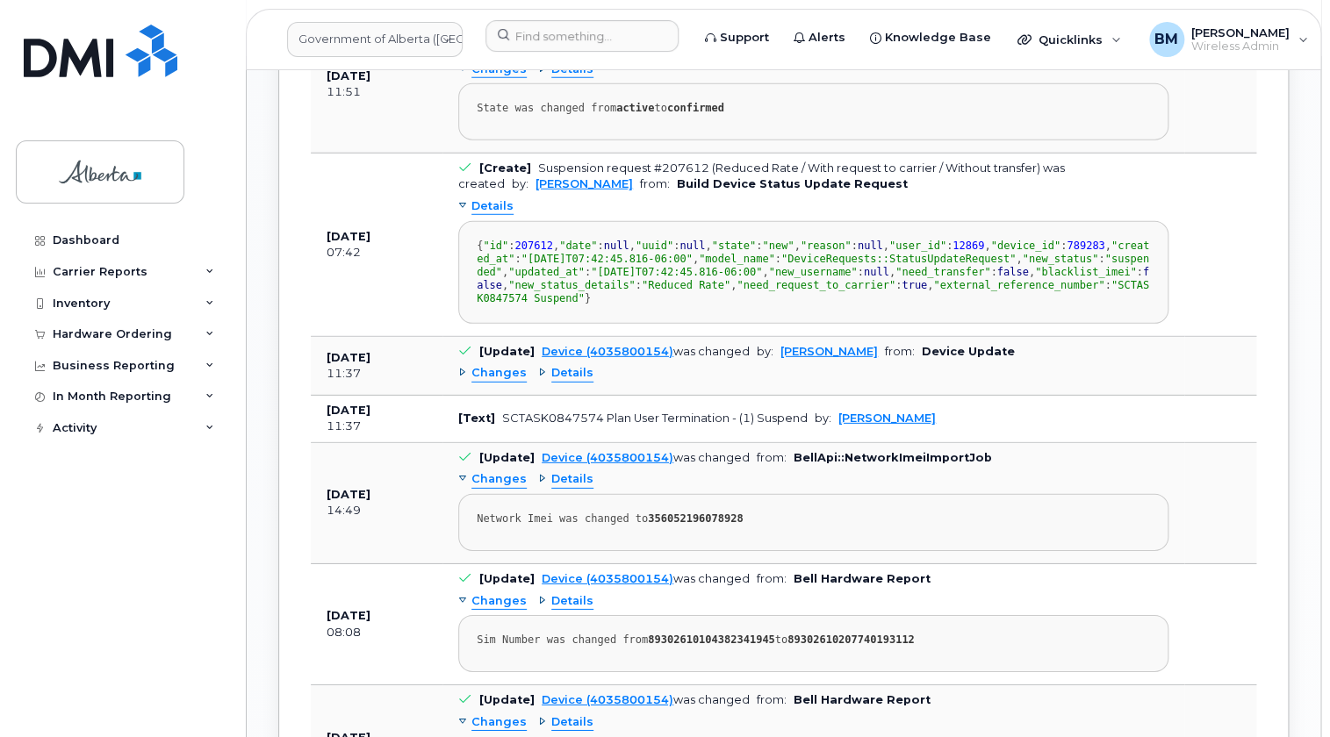
click at [555, 382] on span "Details" at bounding box center [572, 373] width 42 height 17
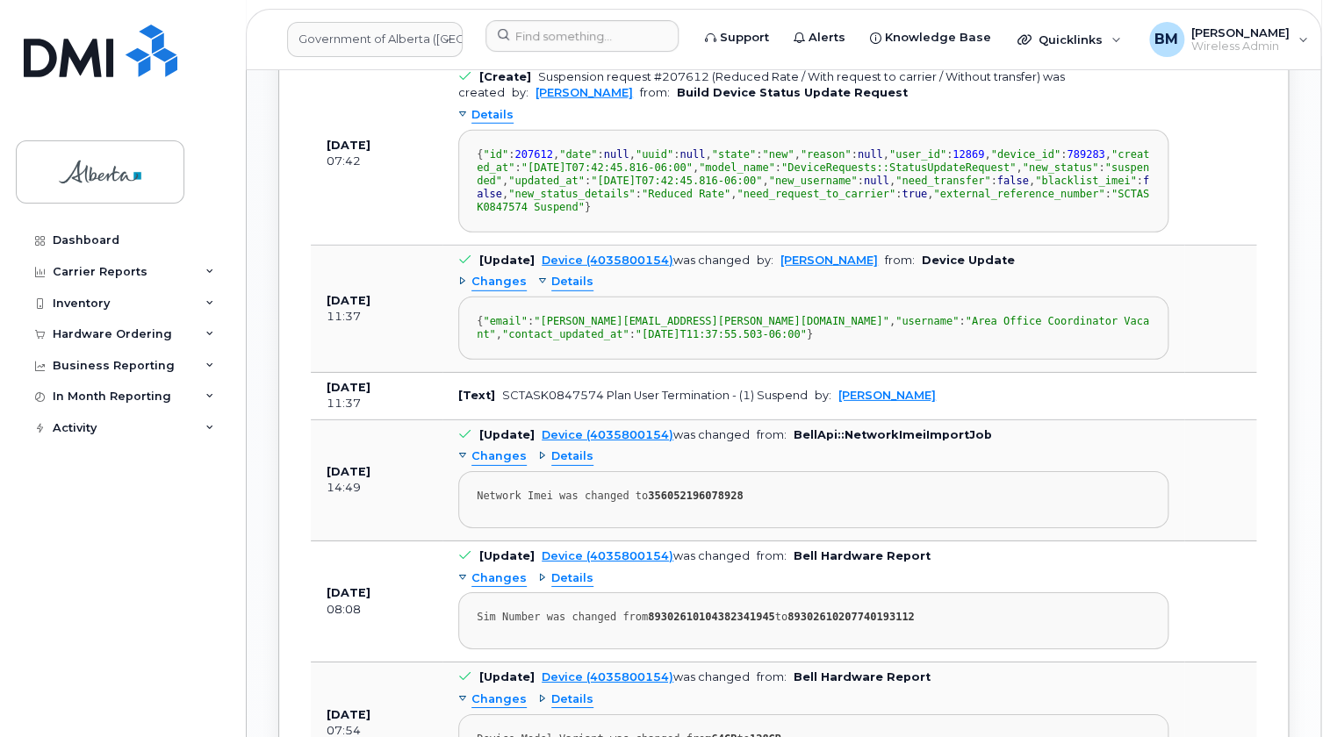
scroll to position [2293, 0]
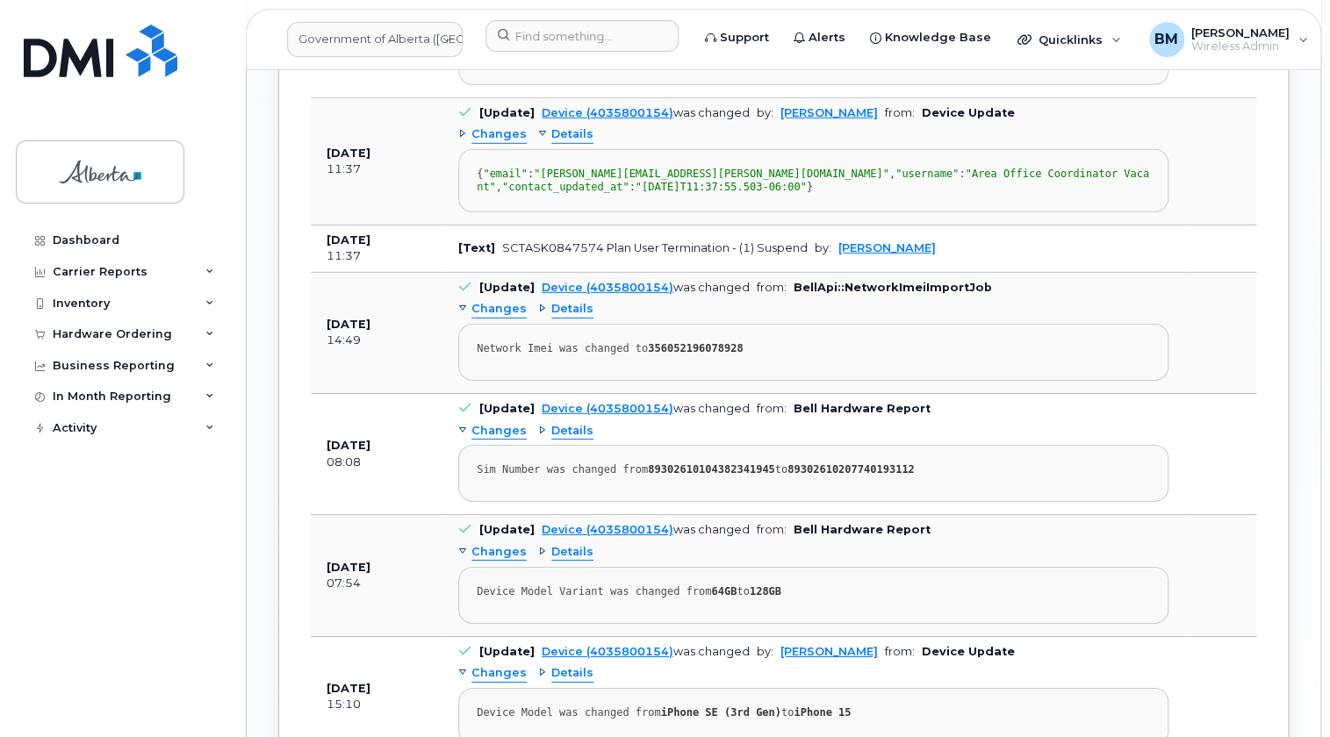
click at [567, 318] on span "Details" at bounding box center [572, 309] width 42 height 17
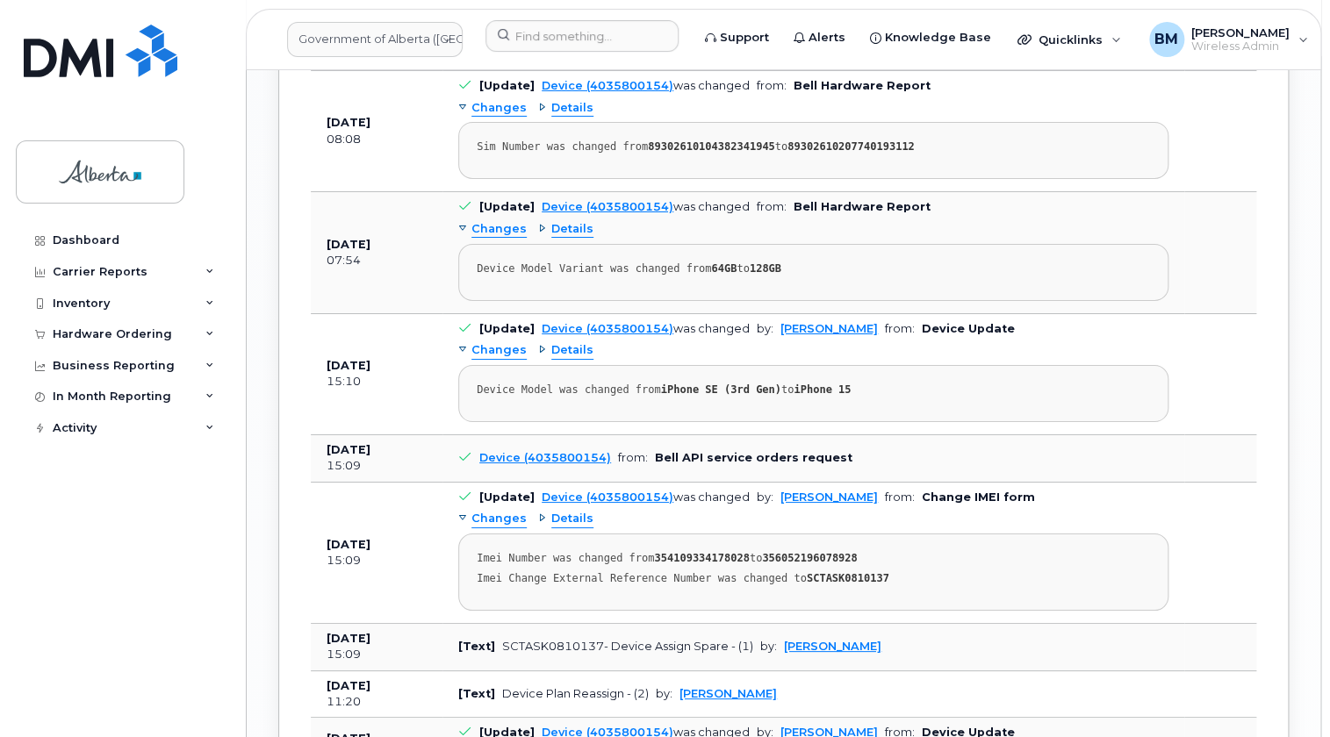
scroll to position [2772, 0]
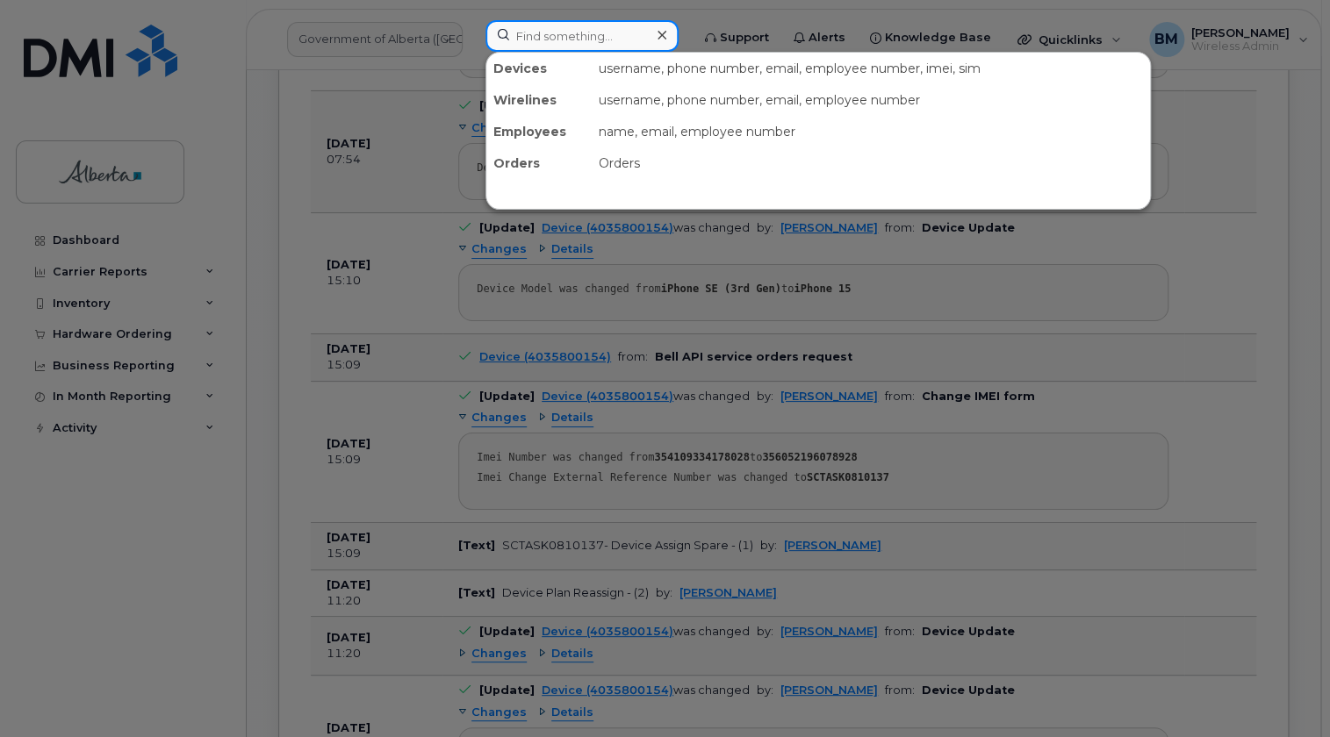
click at [614, 32] on input at bounding box center [581, 36] width 193 height 32
paste input "14035943513"
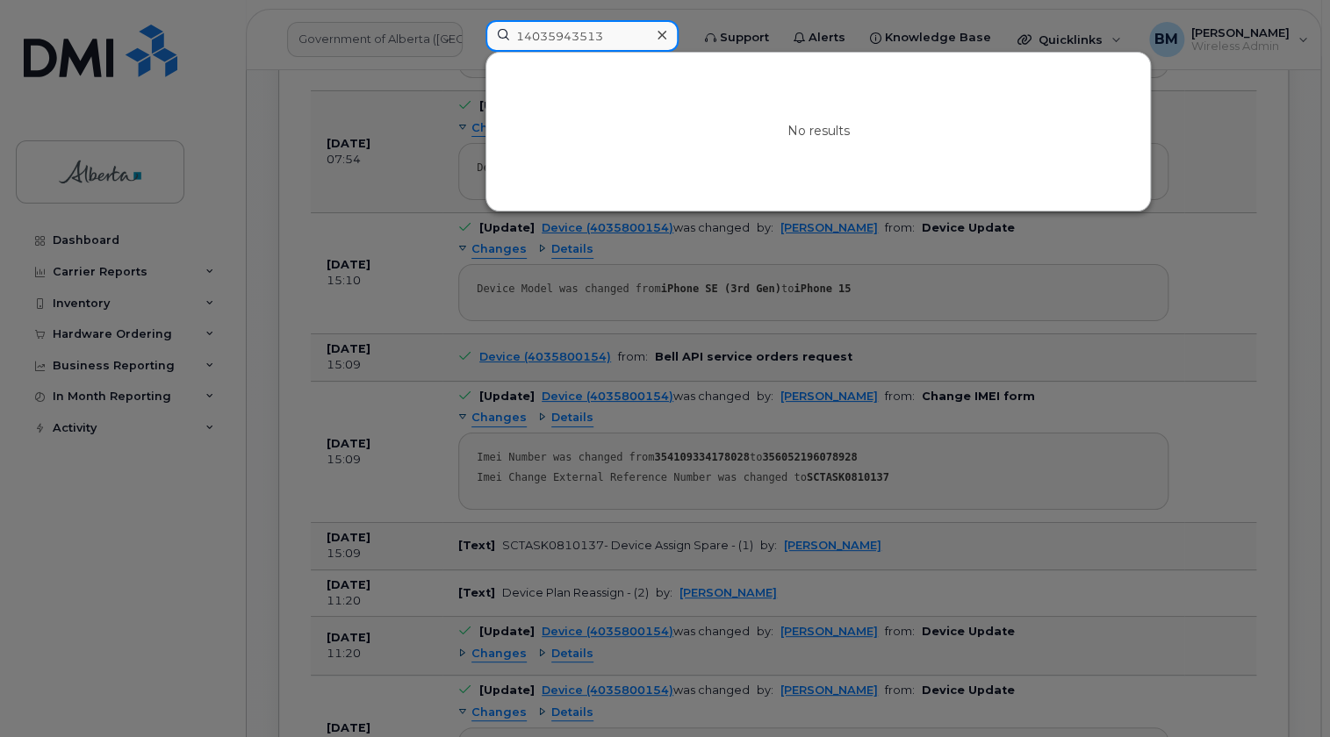
click at [527, 38] on input "14035943513" at bounding box center [581, 36] width 193 height 32
click at [526, 39] on input "14035943513" at bounding box center [581, 36] width 193 height 32
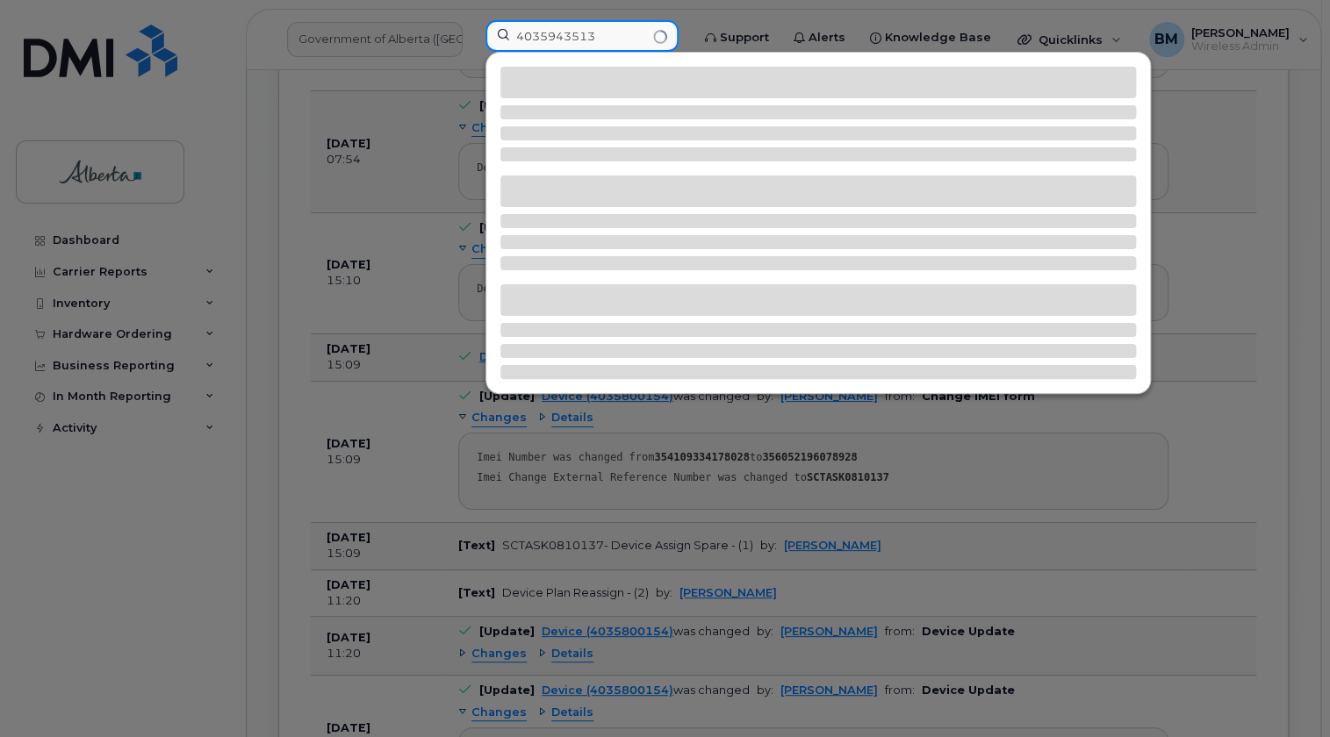
type input "4035943513"
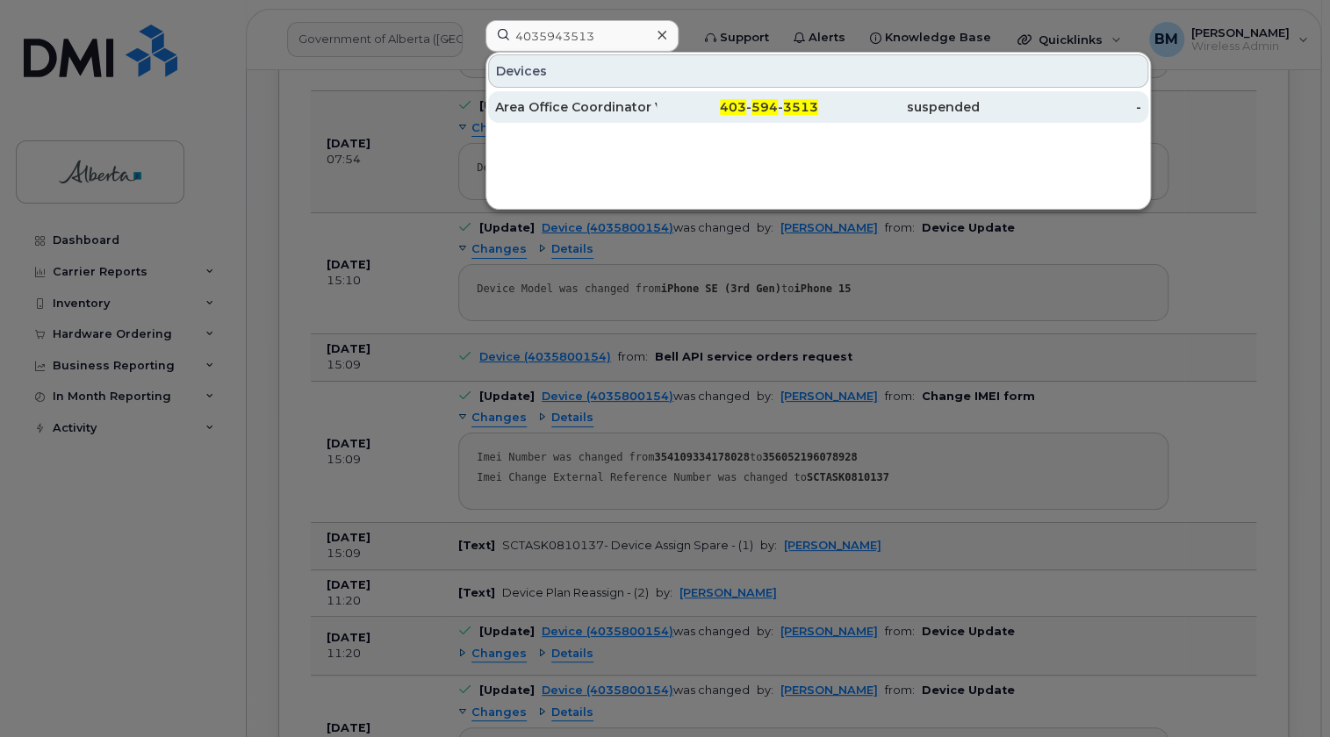
click at [582, 104] on div "Area Office Coordinator Vacant" at bounding box center [576, 107] width 162 height 18
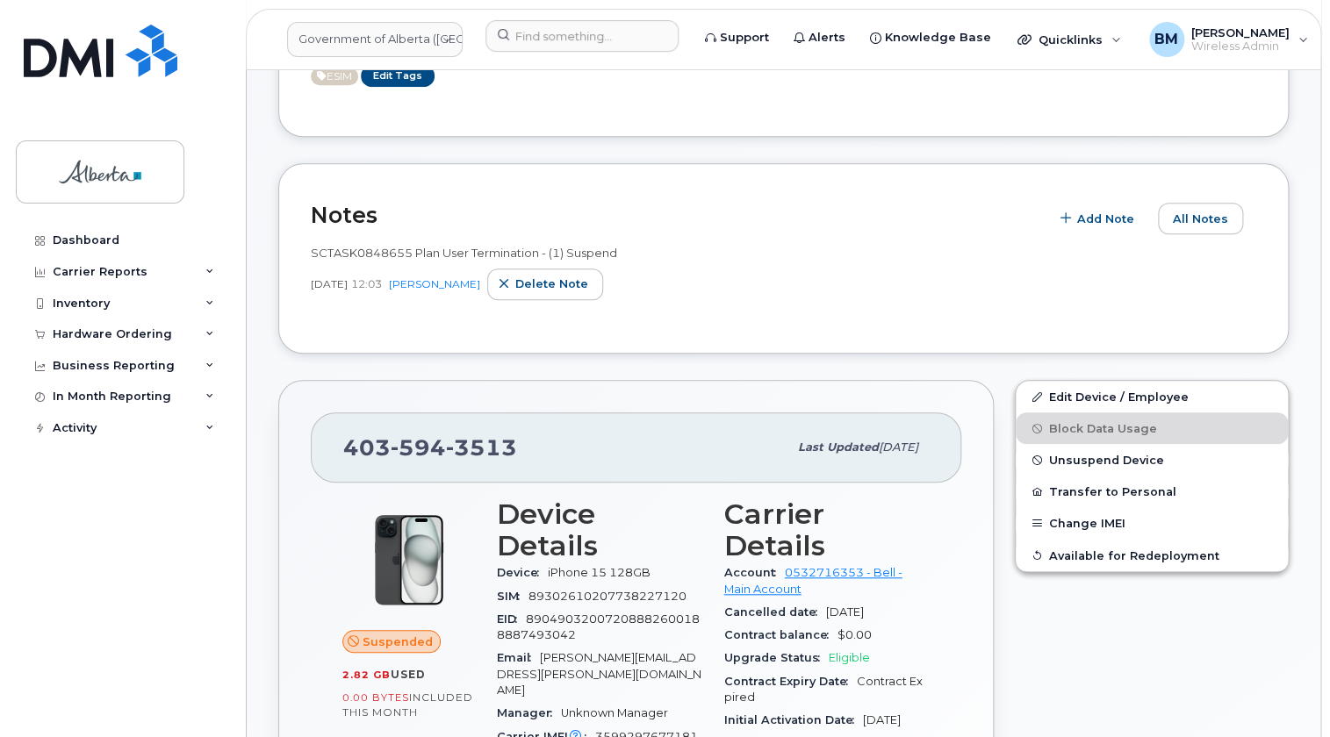
scroll to position [399, 0]
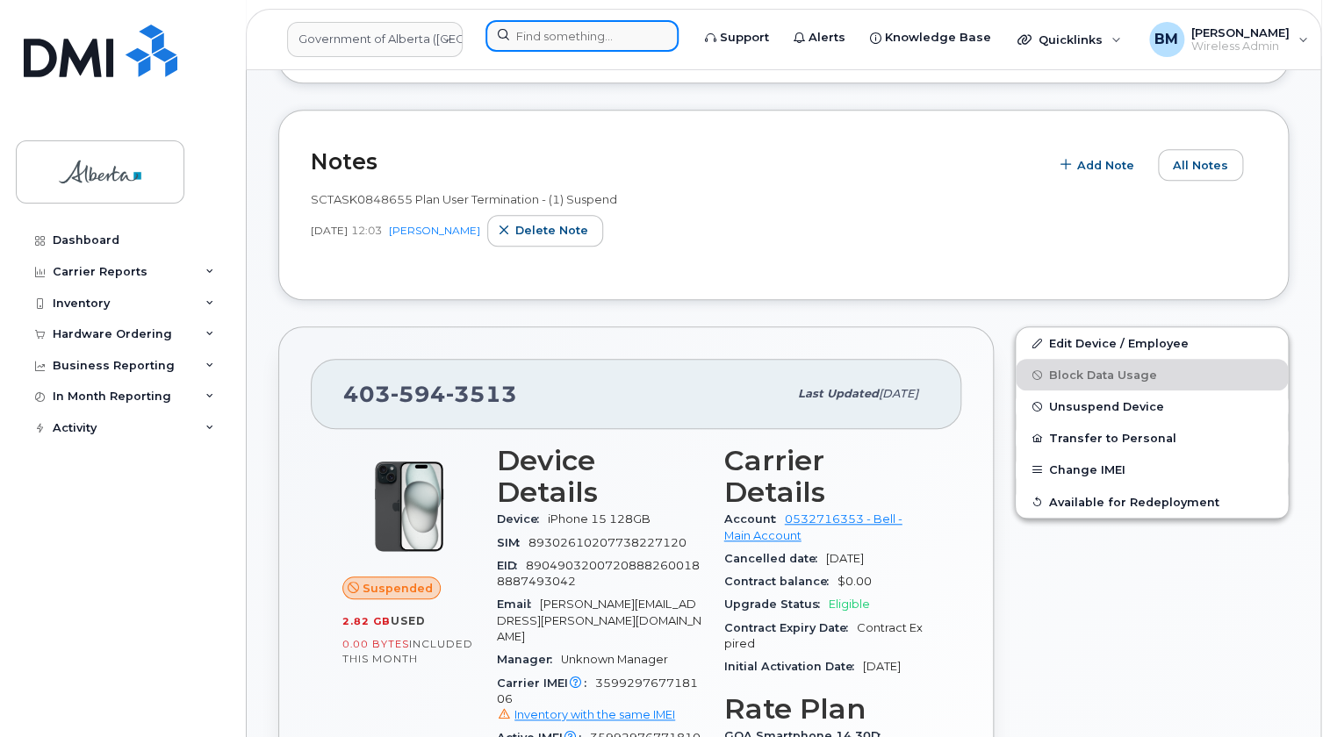
click at [562, 35] on input at bounding box center [581, 36] width 193 height 32
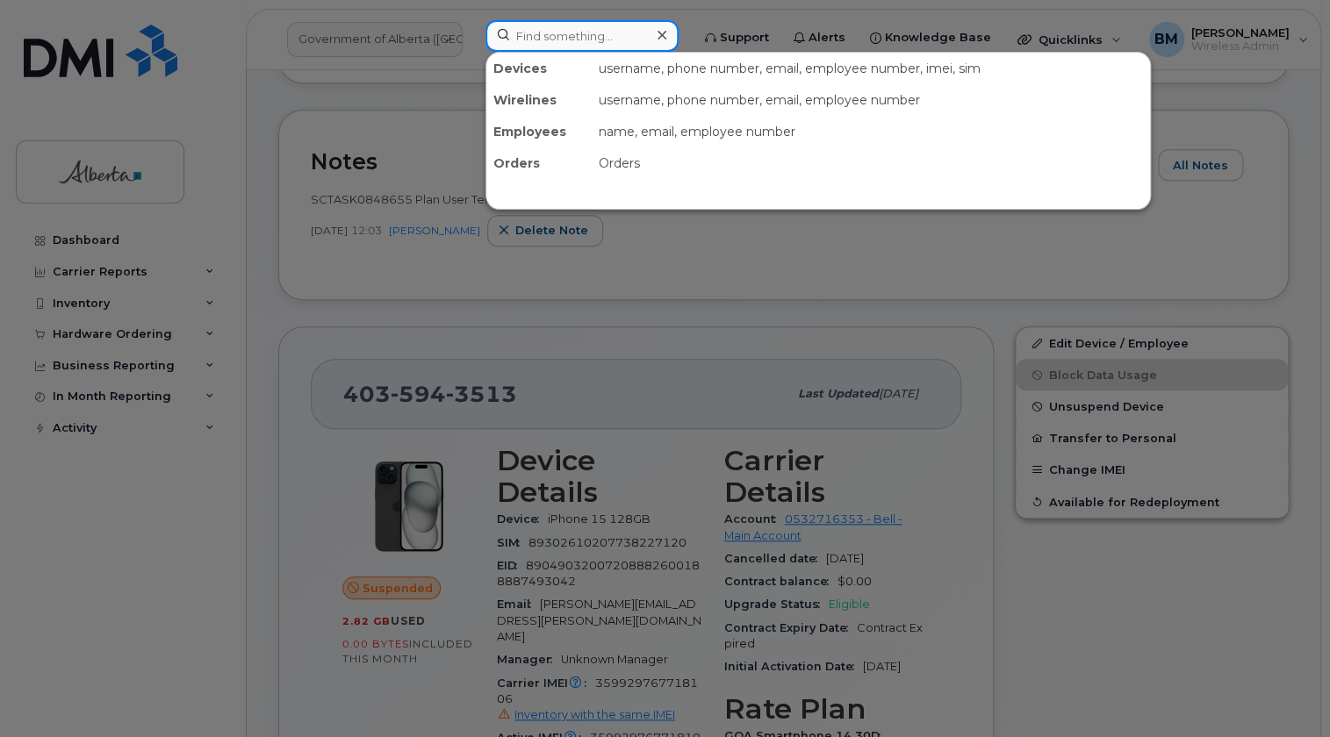
paste input "15873857287"
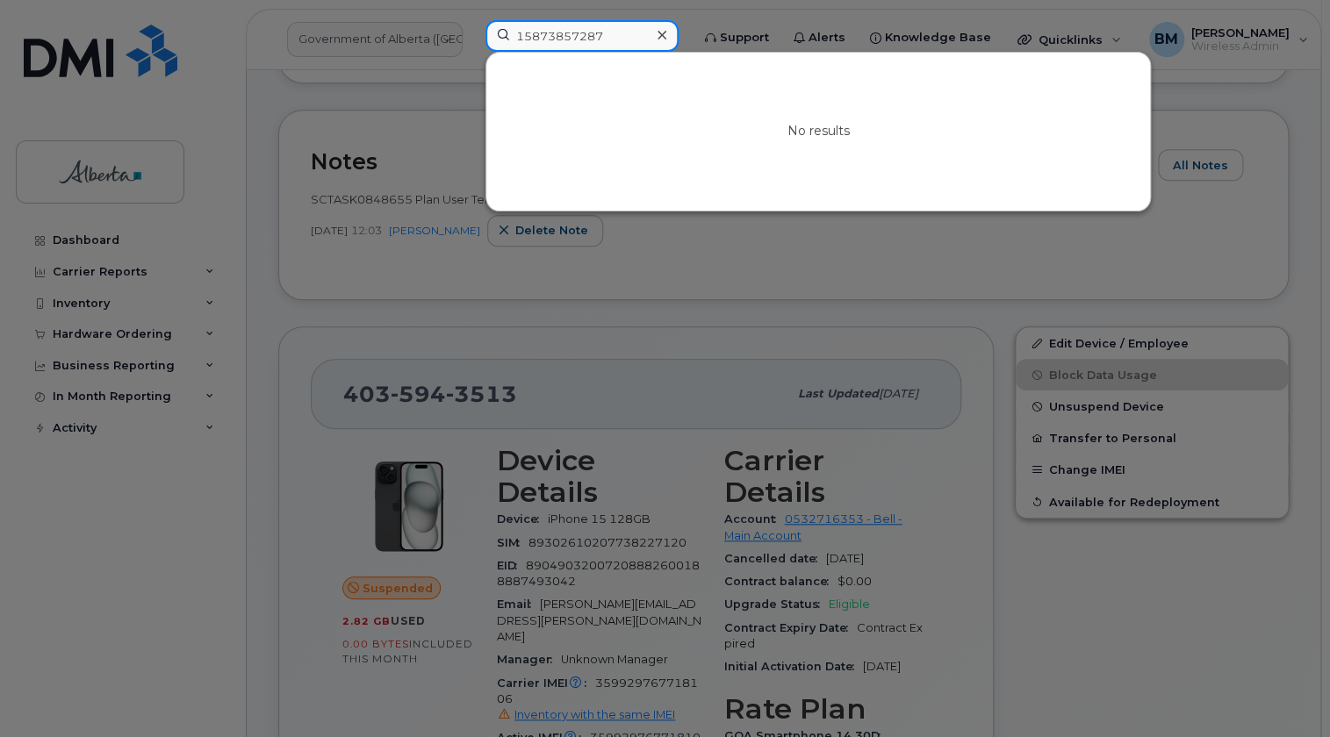
click at [524, 40] on input "15873857287" at bounding box center [581, 36] width 193 height 32
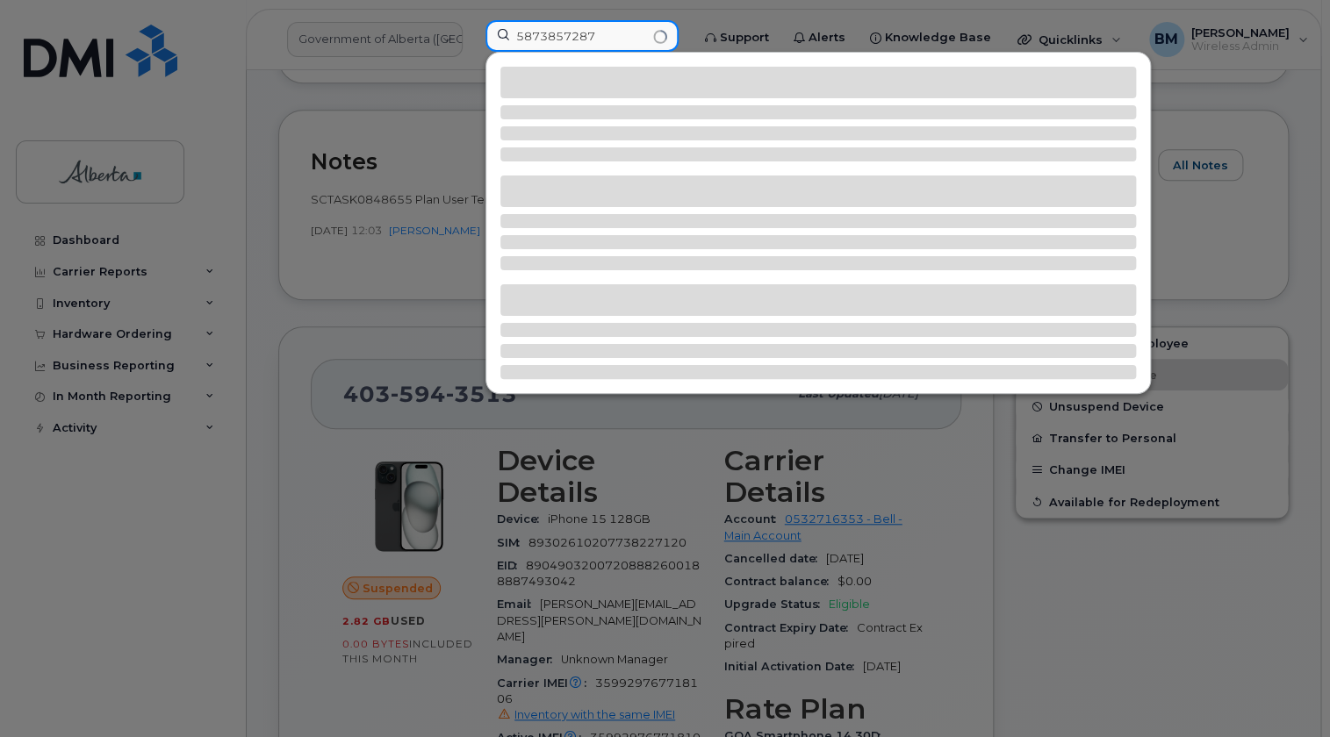
type input "5873857287"
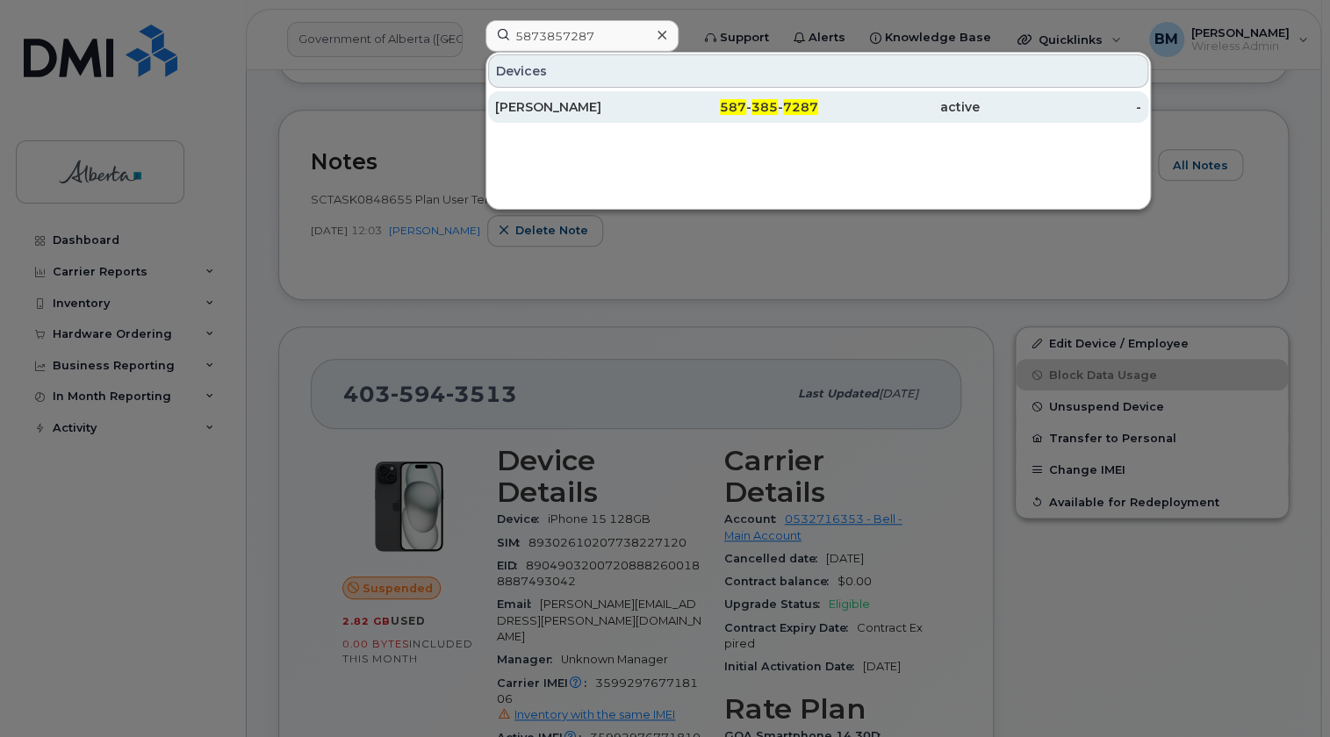
click at [564, 104] on div "[PERSON_NAME]" at bounding box center [576, 107] width 162 height 18
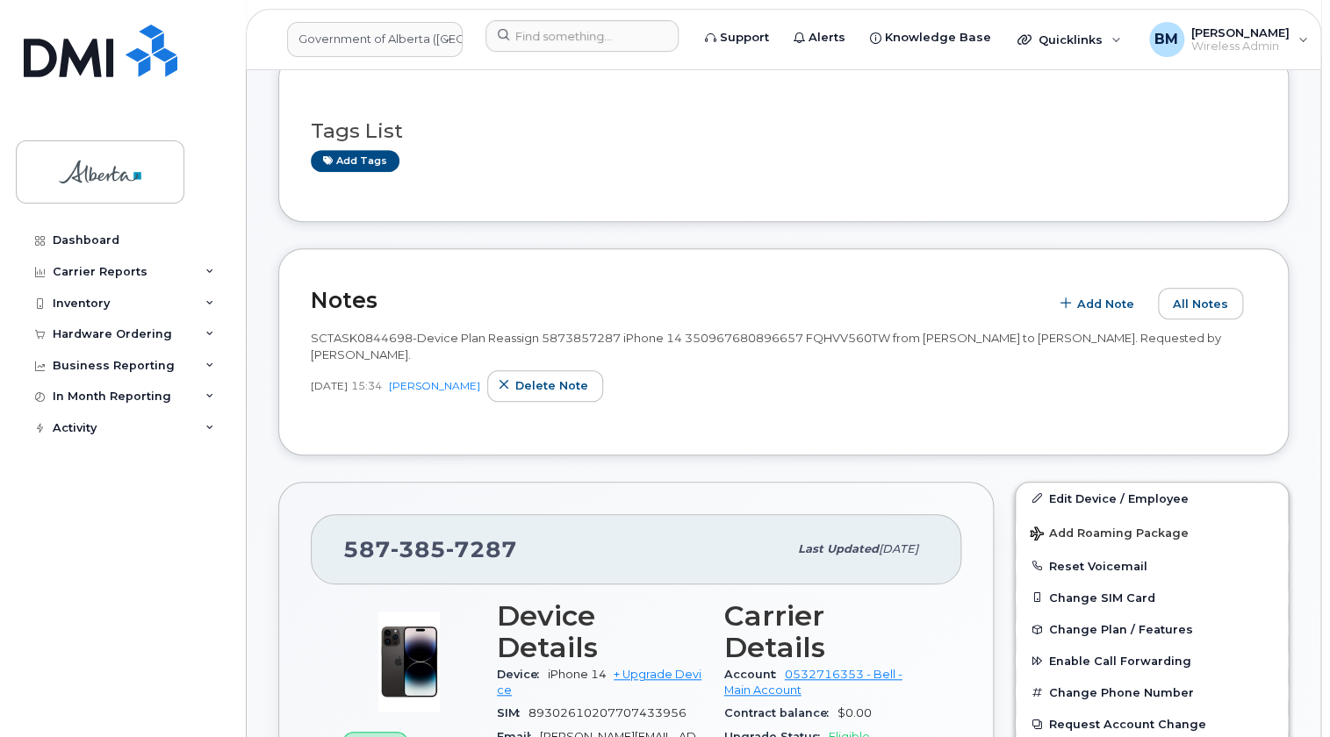
scroll to position [399, 0]
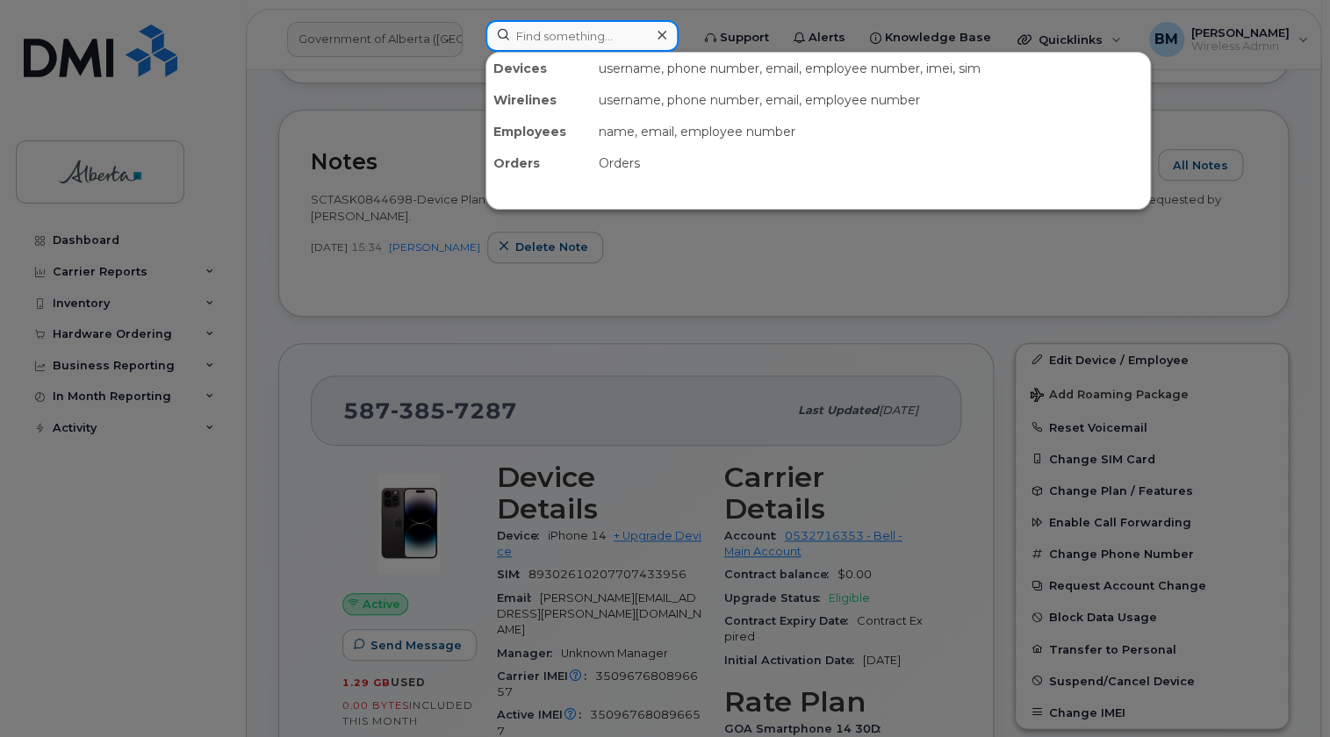
click at [561, 40] on input at bounding box center [581, 36] width 193 height 32
paste input "18257342941"
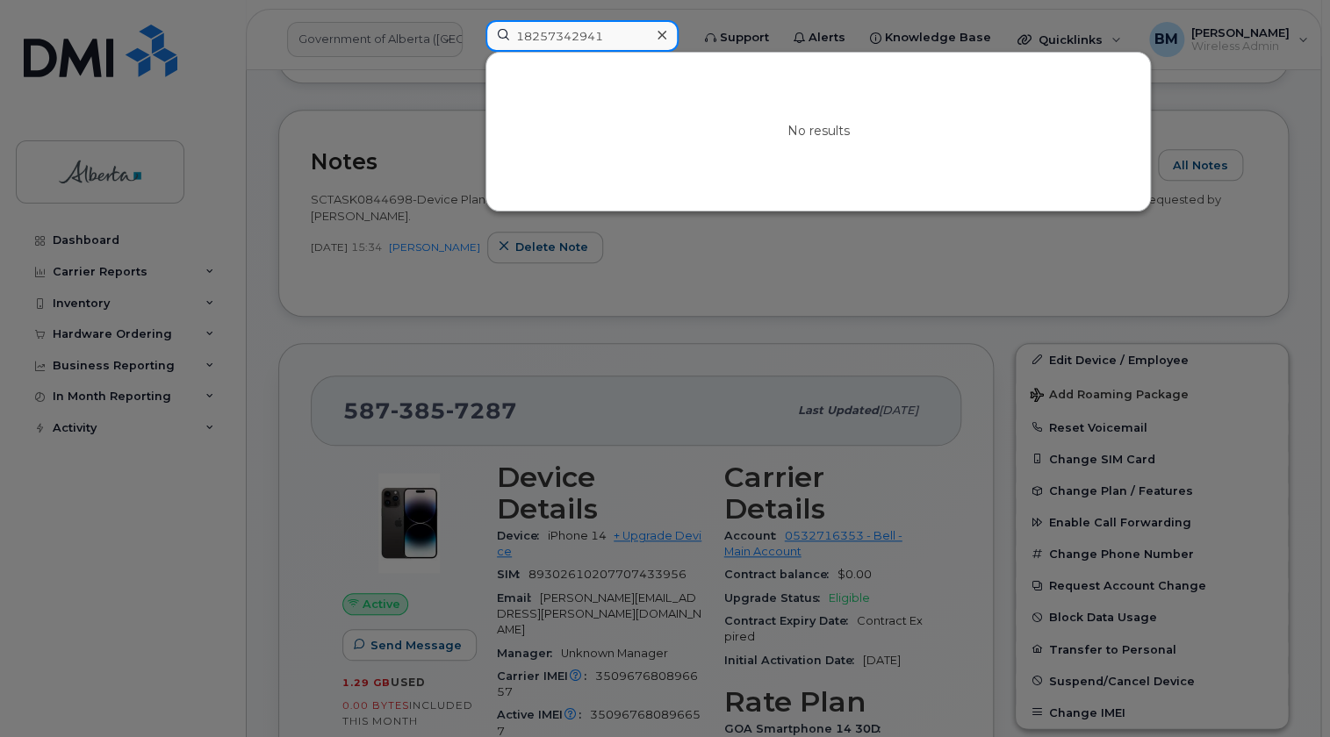
click at [527, 40] on input "18257342941" at bounding box center [581, 36] width 193 height 32
click at [525, 40] on input "18257342941" at bounding box center [581, 36] width 193 height 32
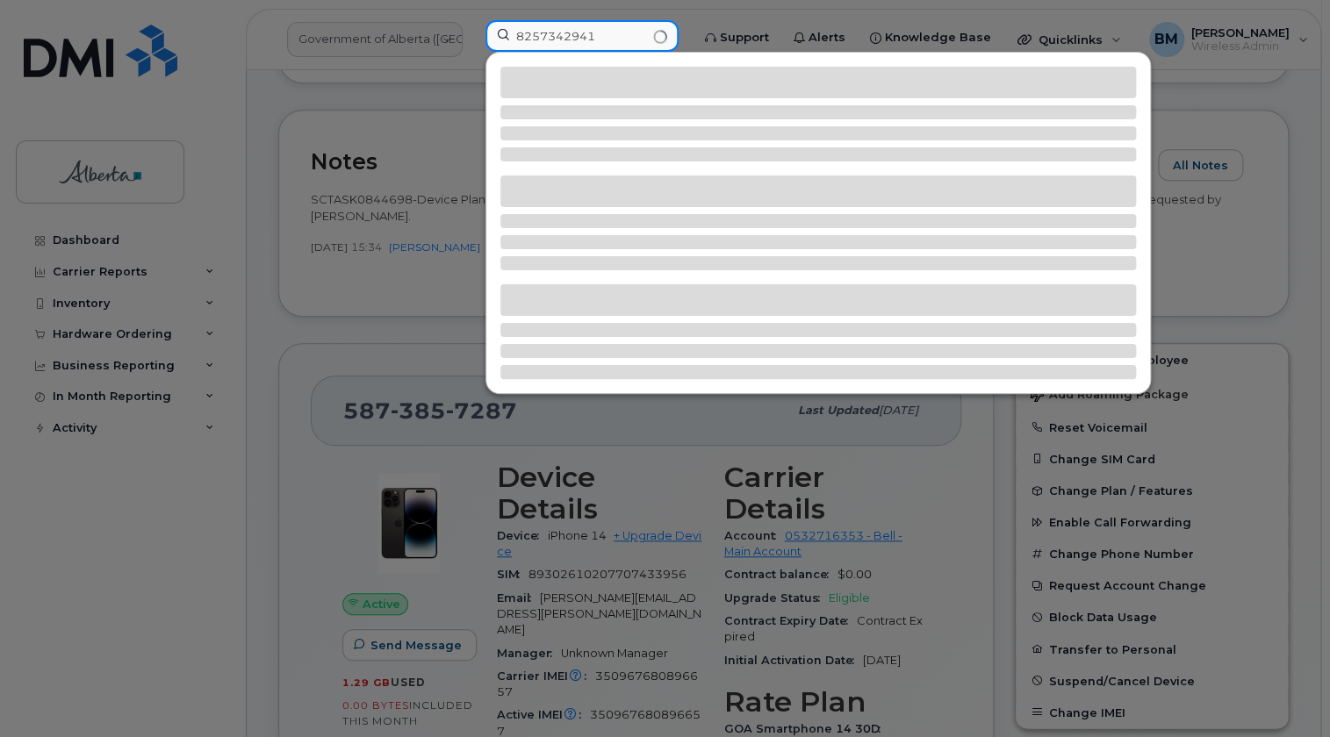
type input "8257342941"
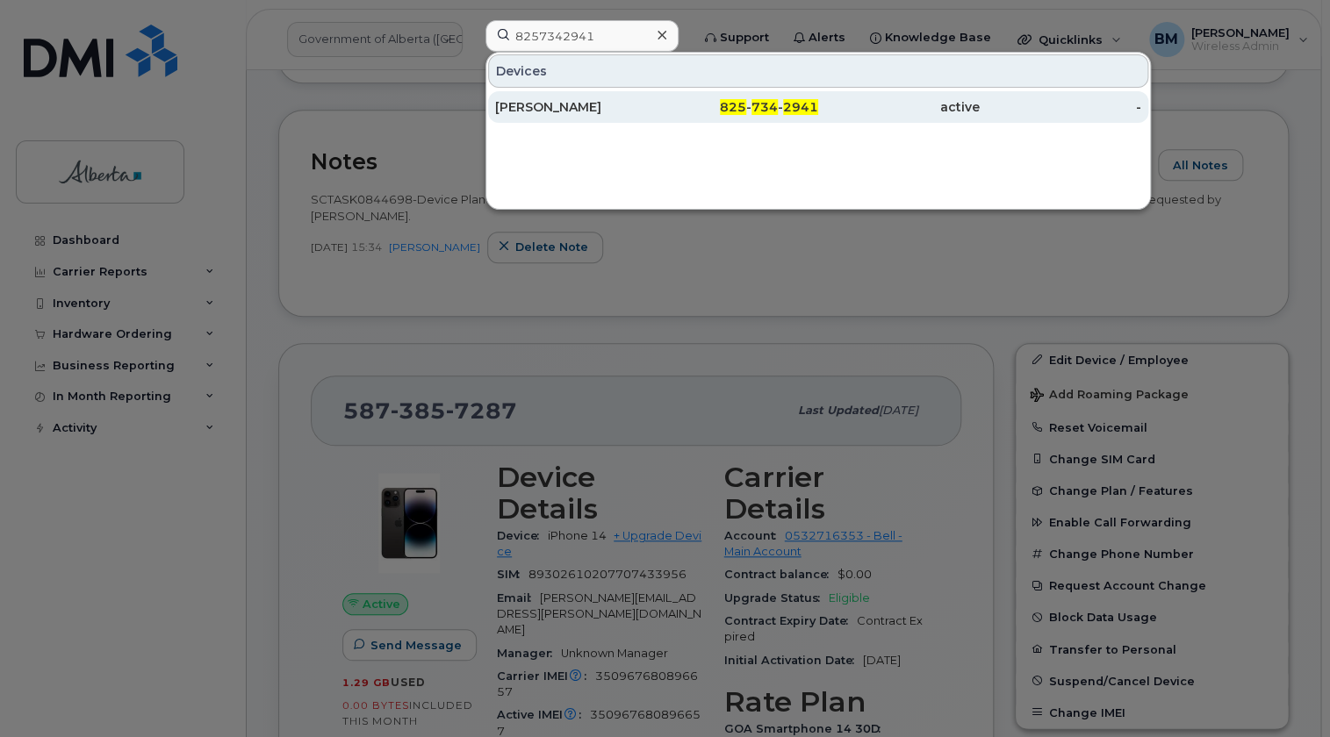
click at [559, 108] on div "[PERSON_NAME]" at bounding box center [576, 107] width 162 height 18
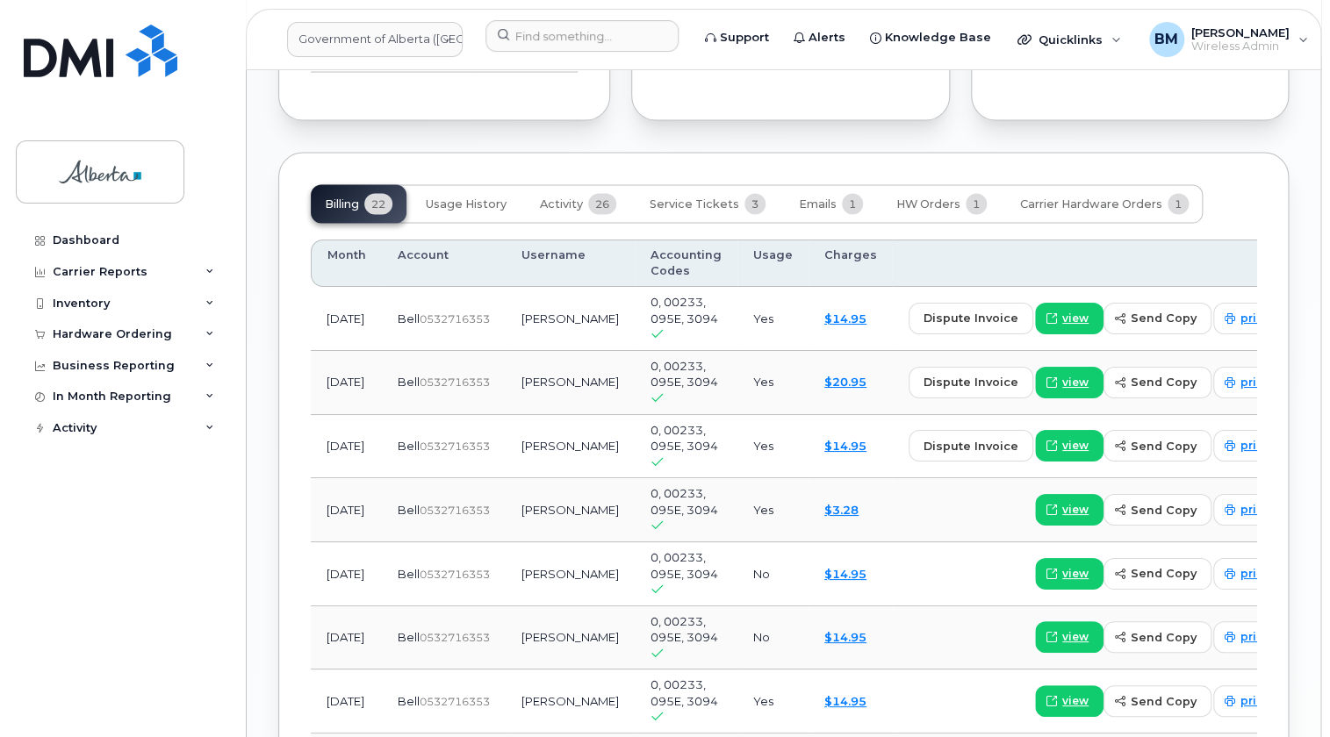
scroll to position [1596, 0]
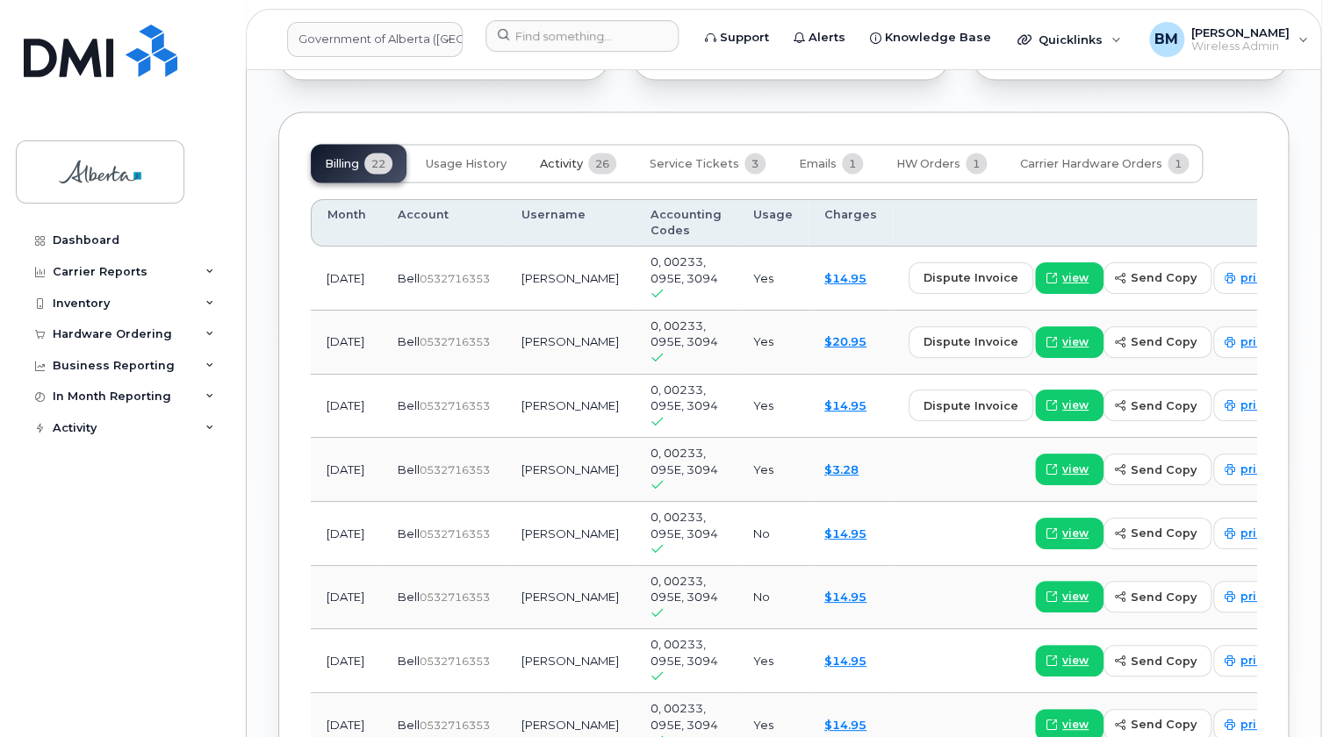
click at [561, 157] on span "Activity" at bounding box center [561, 164] width 43 height 14
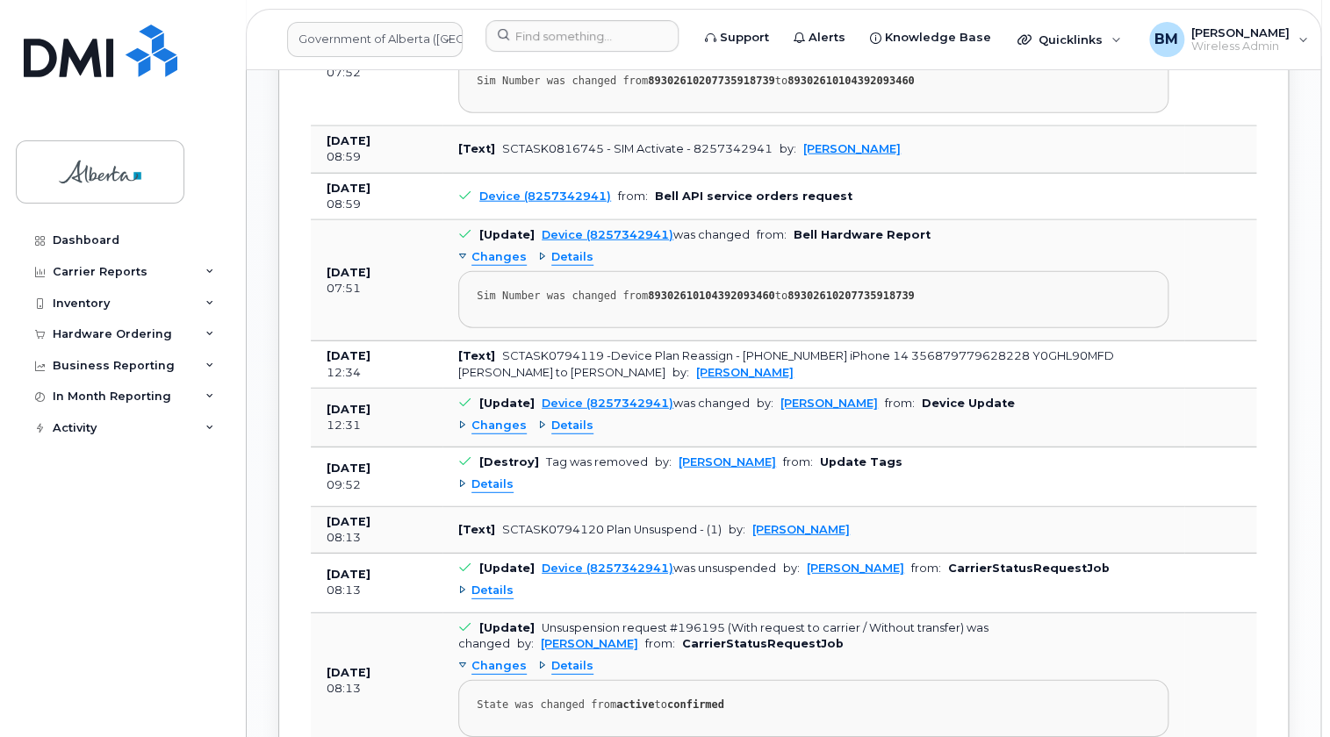
scroll to position [1835, 0]
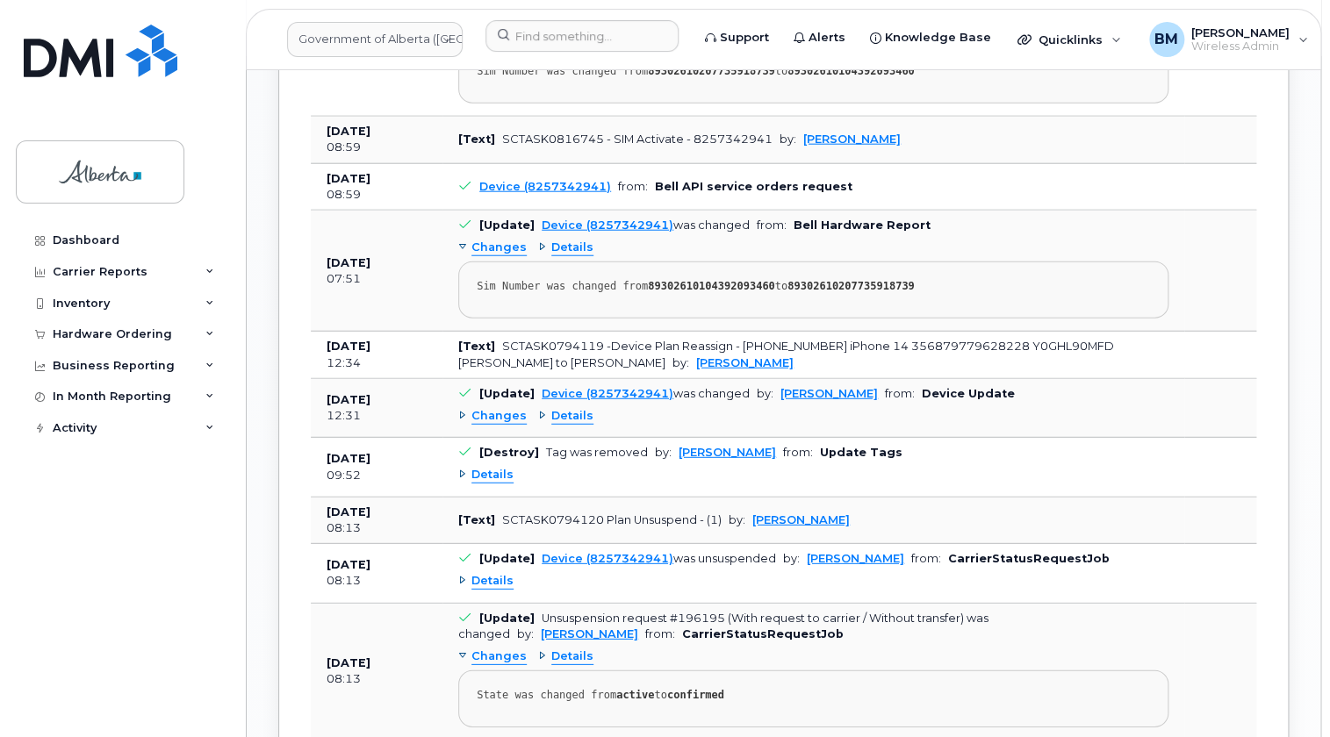
click at [493, 467] on span "Details" at bounding box center [492, 475] width 42 height 17
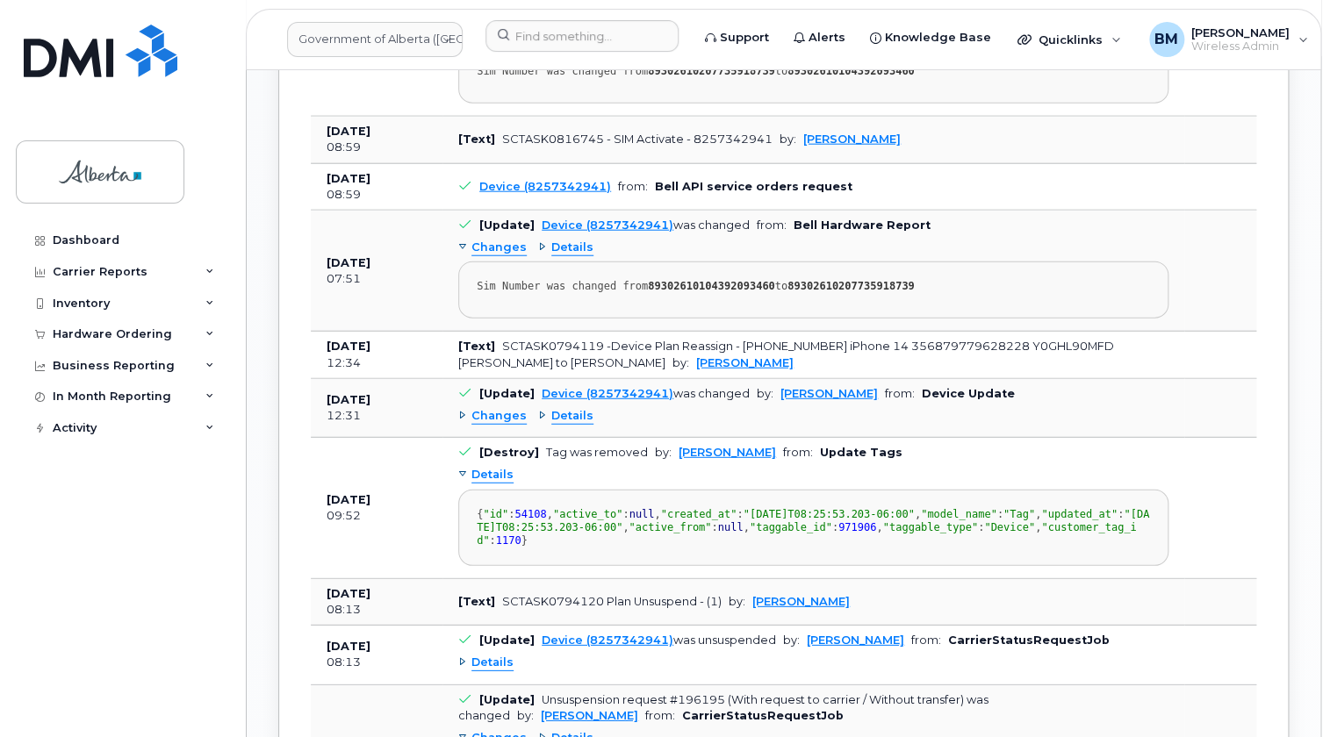
click at [571, 408] on span "Details" at bounding box center [572, 416] width 42 height 17
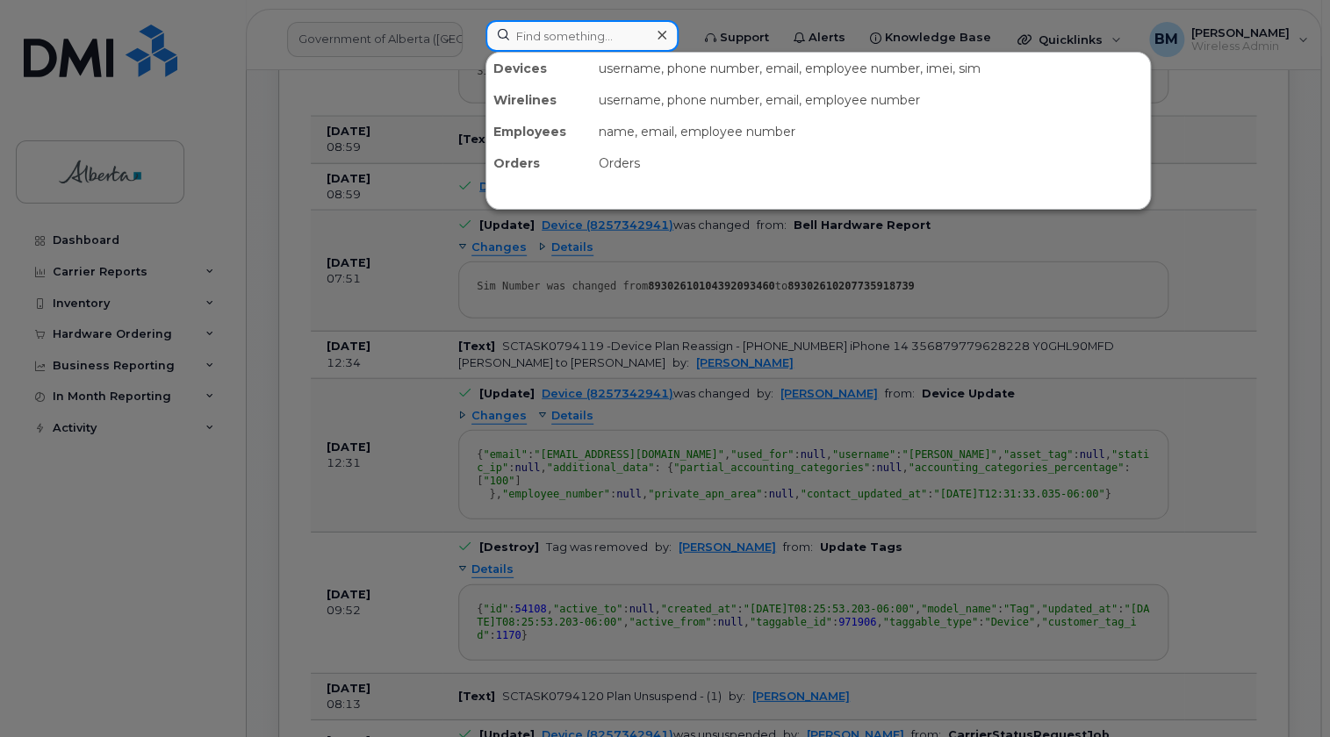
click at [624, 31] on input at bounding box center [581, 36] width 193 height 32
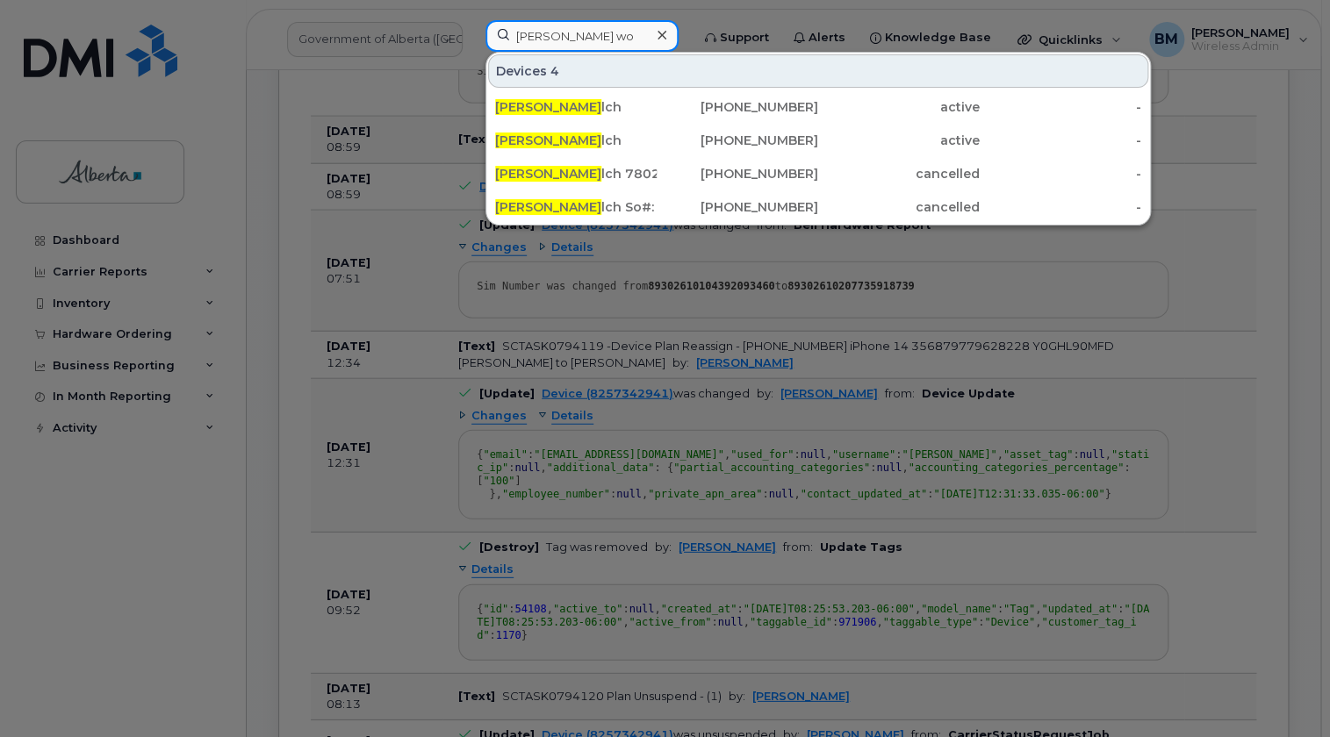
type input "douglas wo"
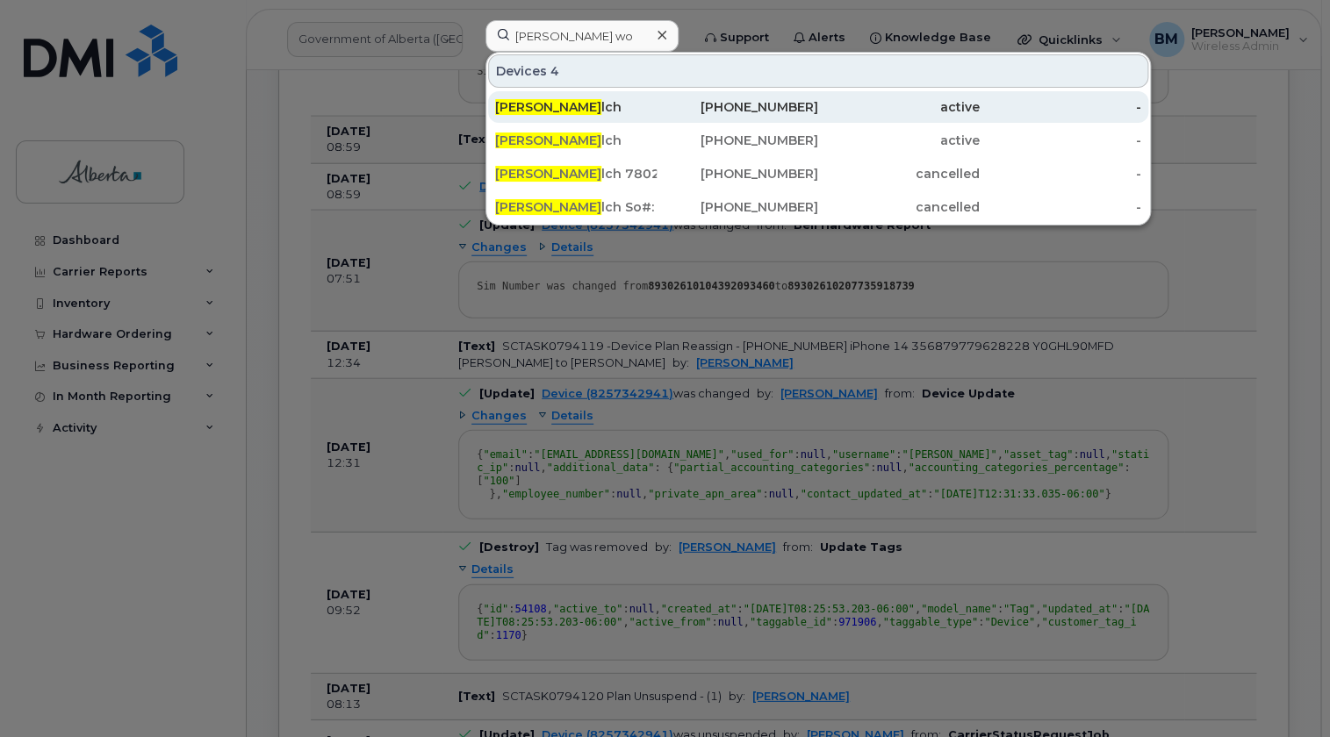
click at [553, 104] on span "Douglas Wo" at bounding box center [548, 107] width 106 height 16
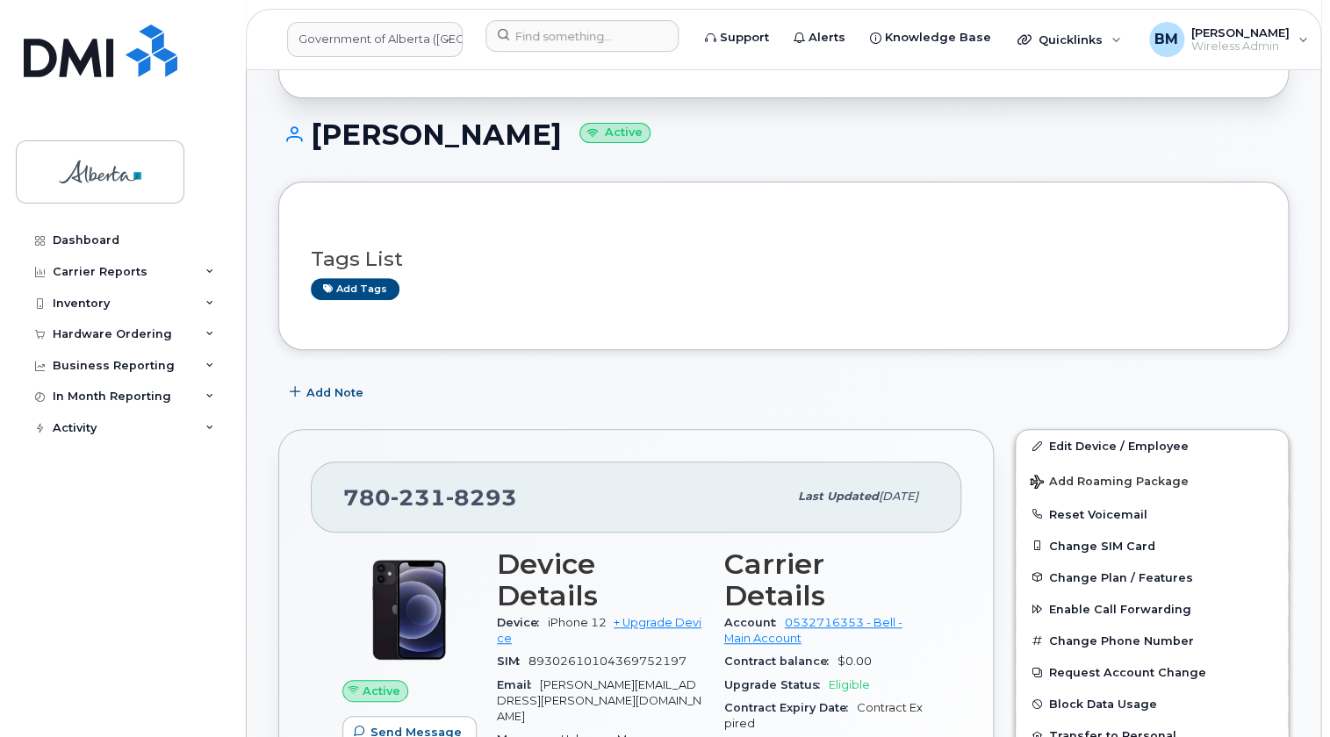
scroll to position [79, 0]
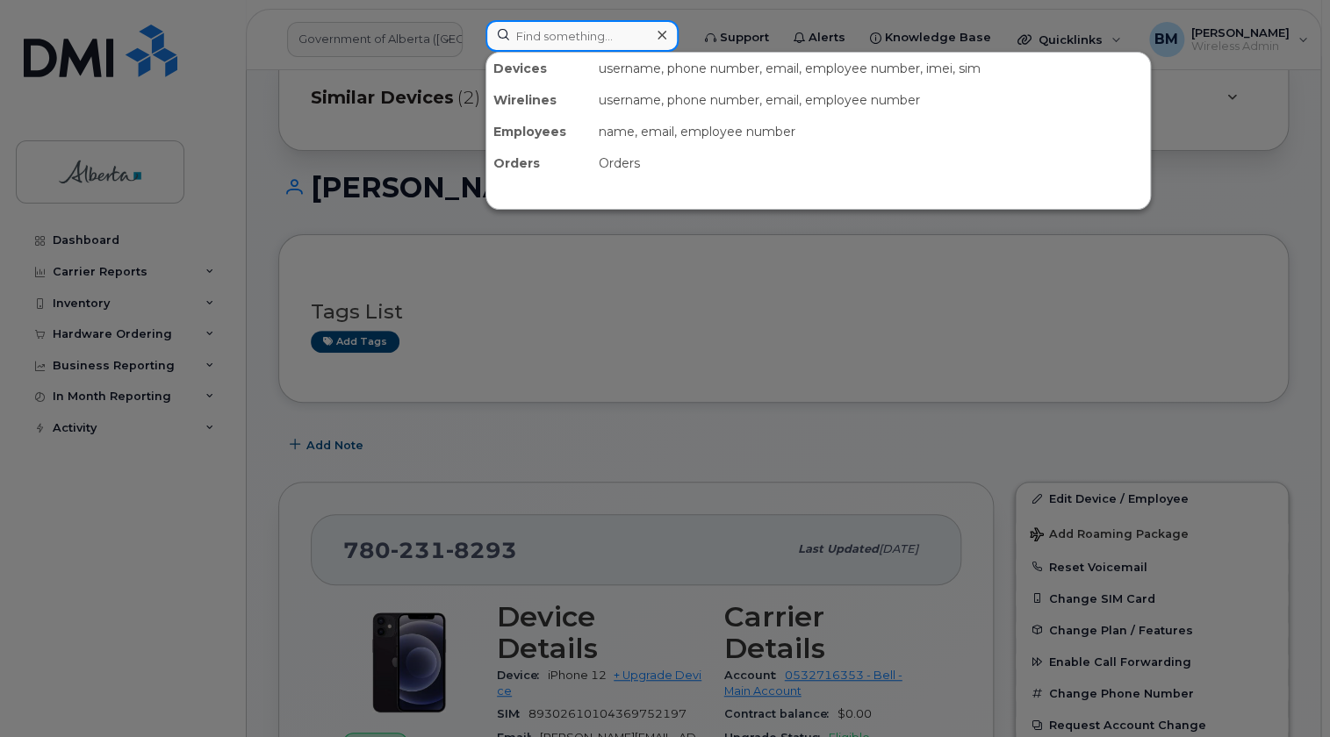
click at [549, 35] on input at bounding box center [581, 36] width 193 height 32
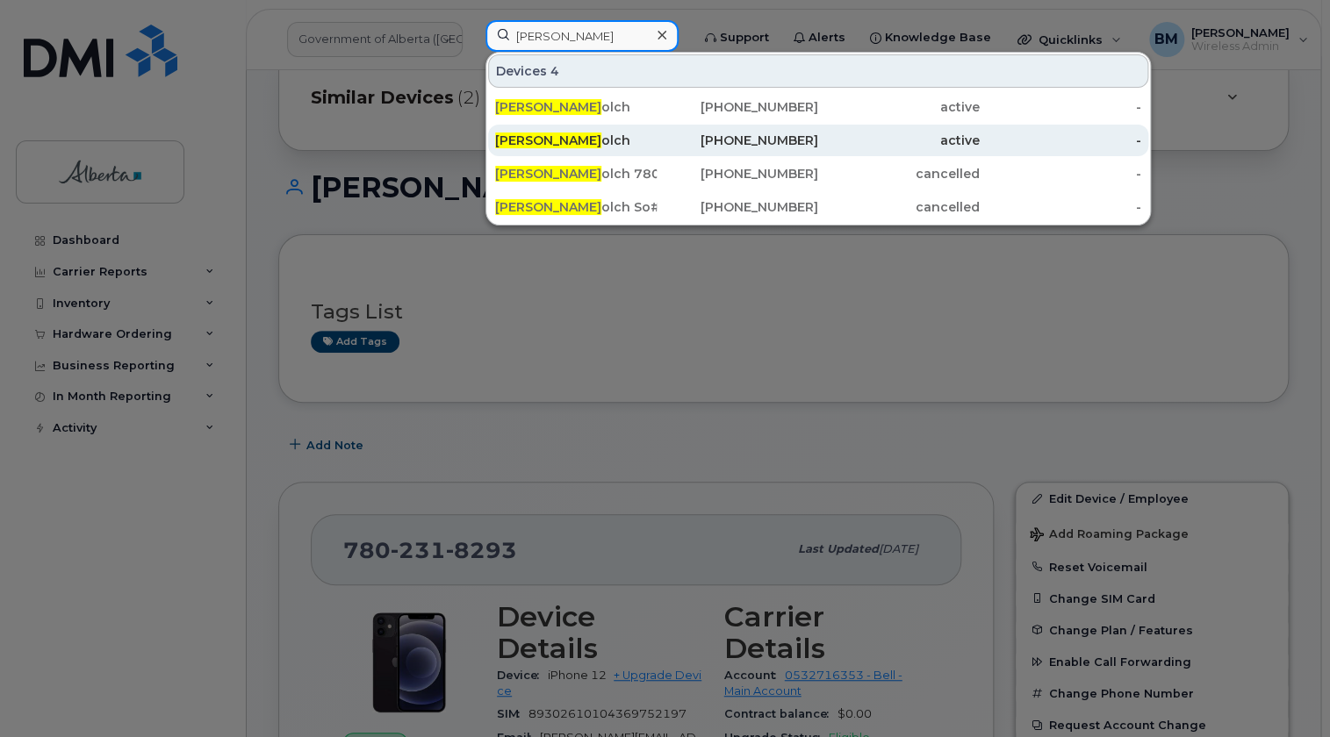
type input "[PERSON_NAME]"
click at [578, 142] on div "[PERSON_NAME]" at bounding box center [576, 141] width 162 height 18
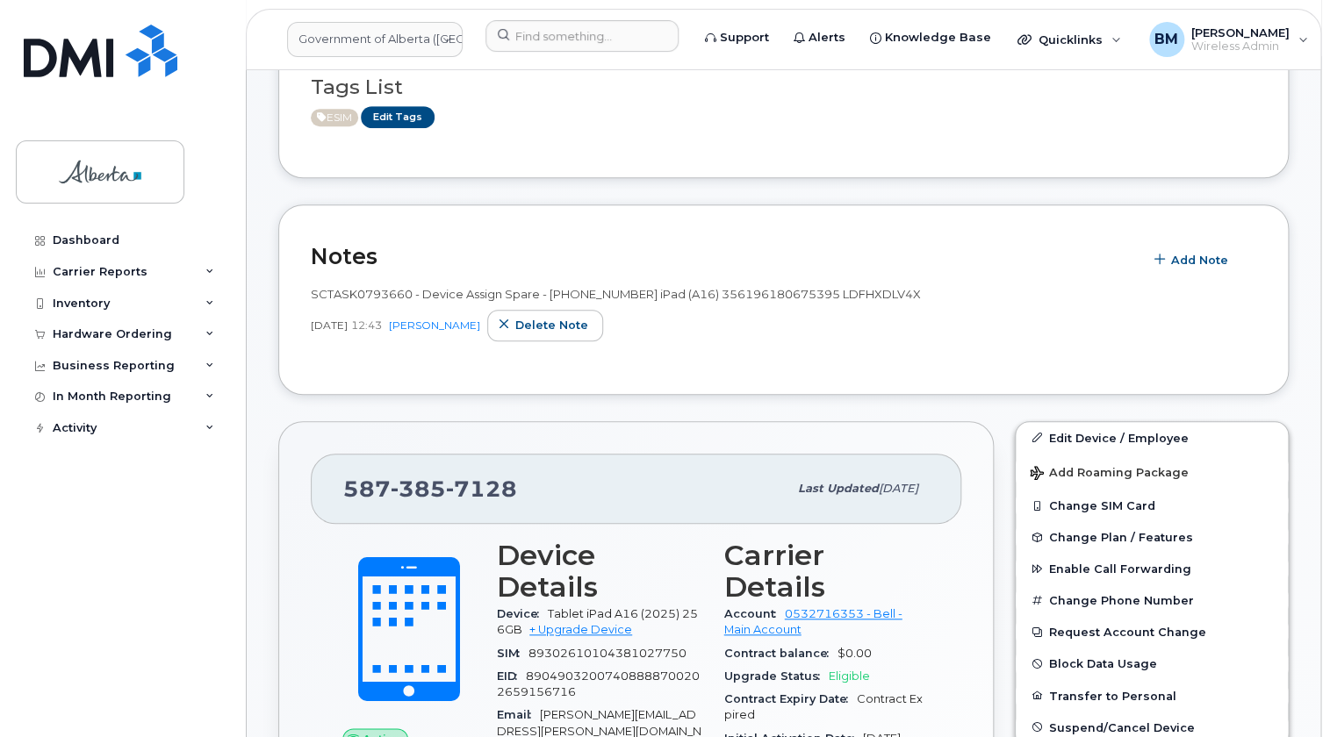
scroll to position [399, 0]
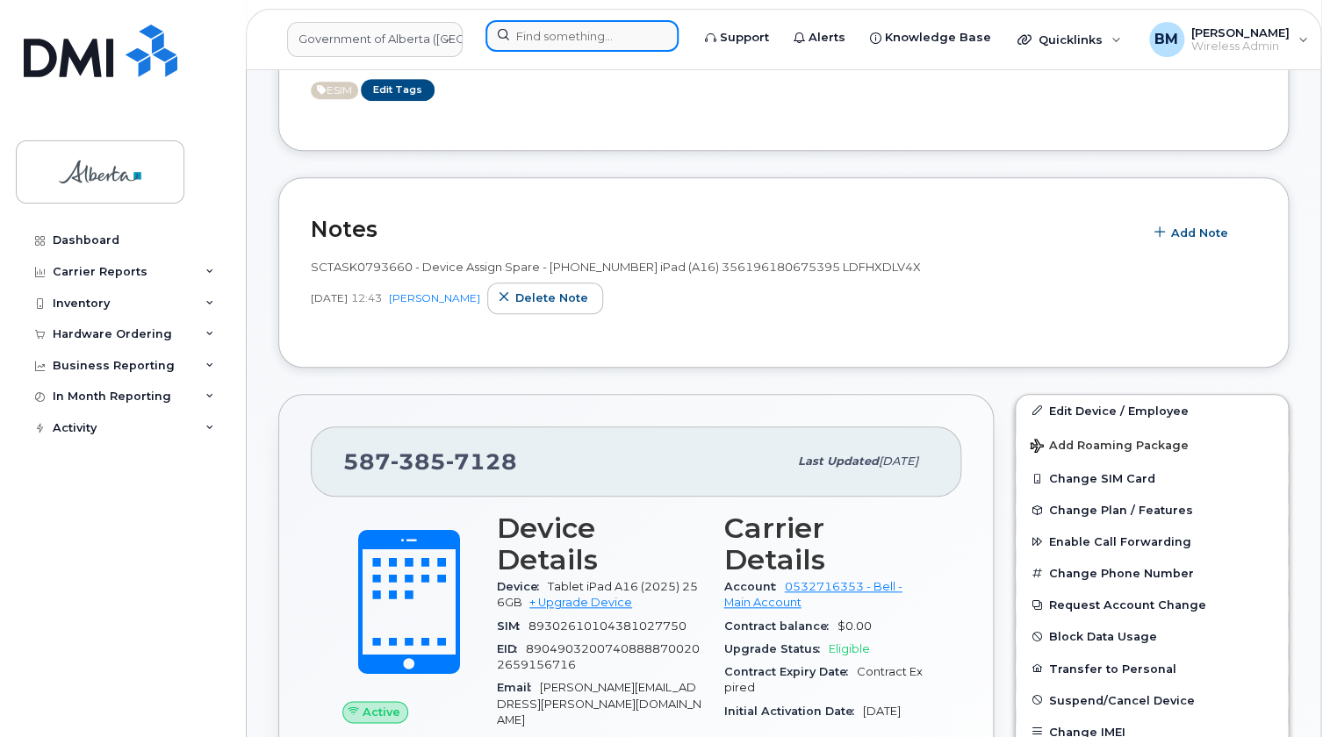
click at [542, 35] on input at bounding box center [581, 36] width 193 height 32
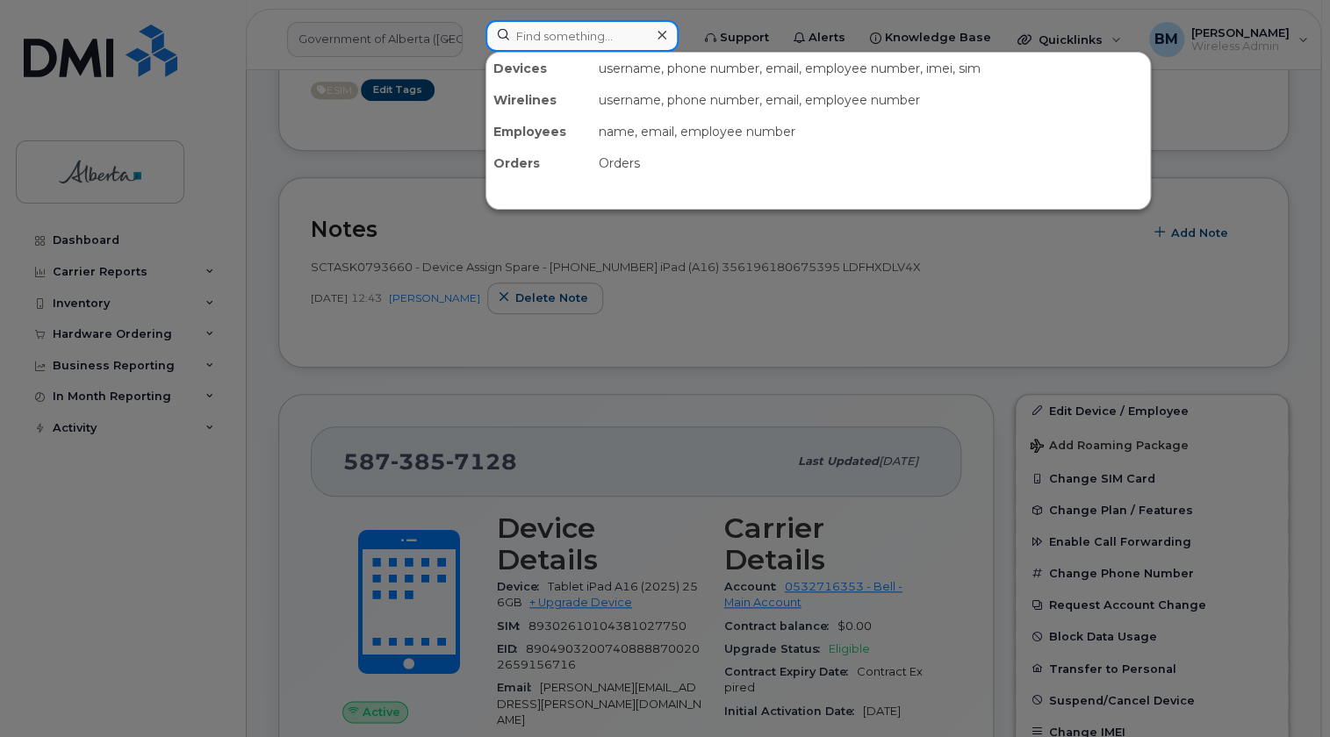
paste input "[PERSON_NAME]"
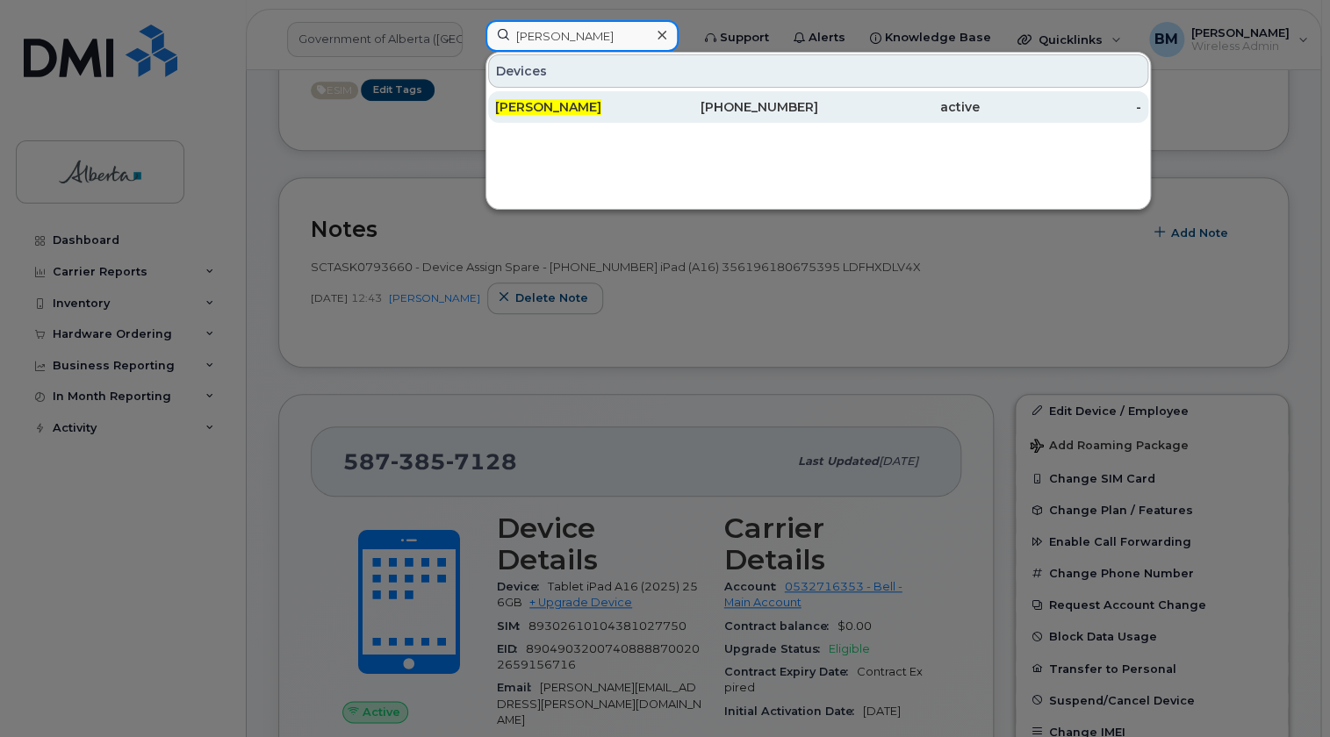
type input "[PERSON_NAME]"
click at [542, 102] on span "[PERSON_NAME]" at bounding box center [548, 107] width 106 height 16
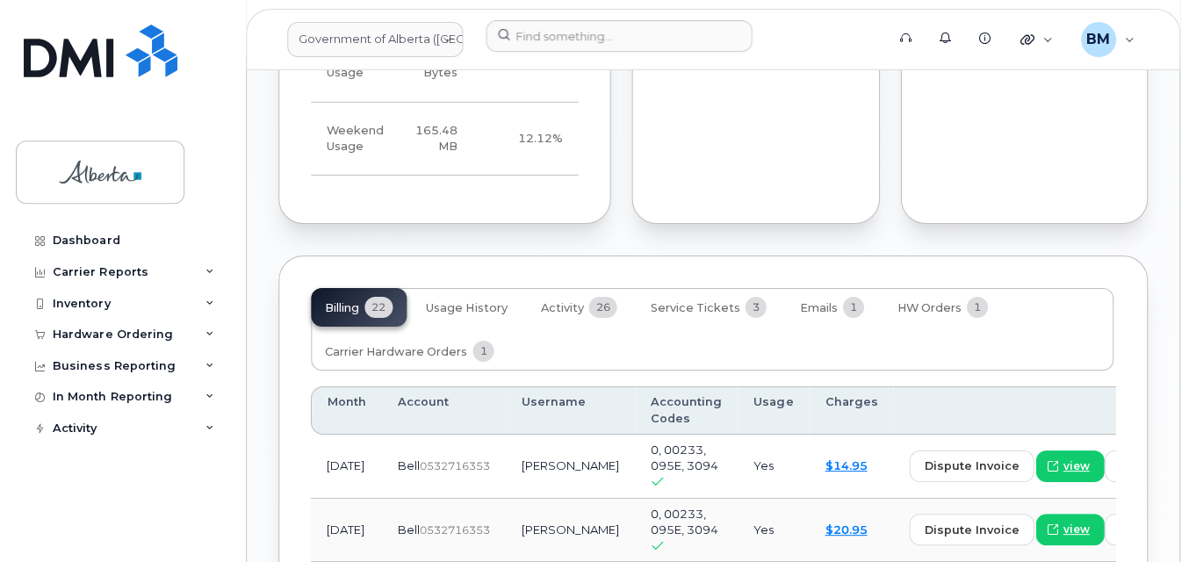
scroll to position [1580, 0]
